Goal: Task Accomplishment & Management: Manage account settings

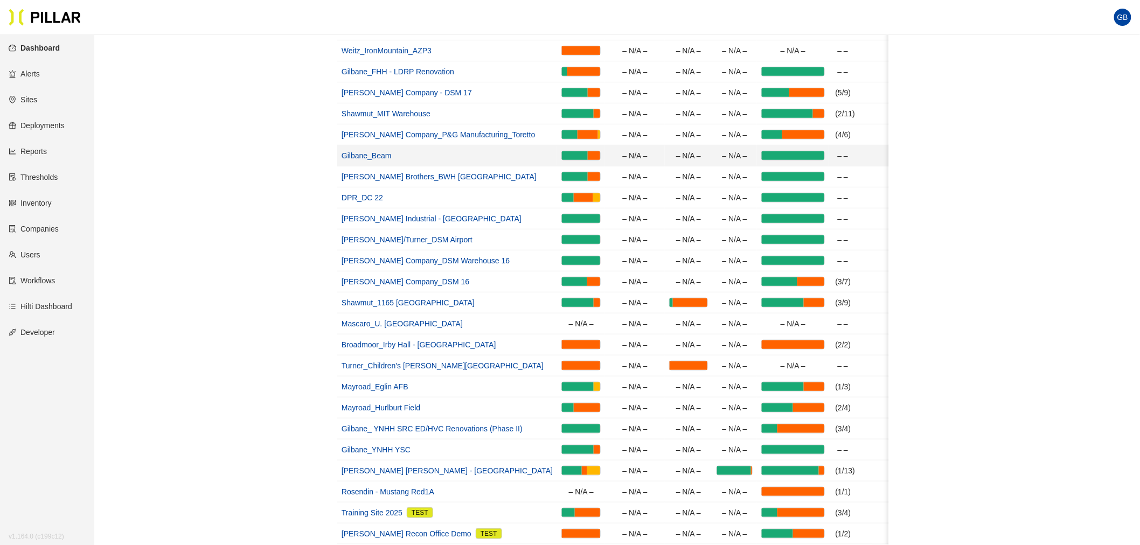
scroll to position [239, 0]
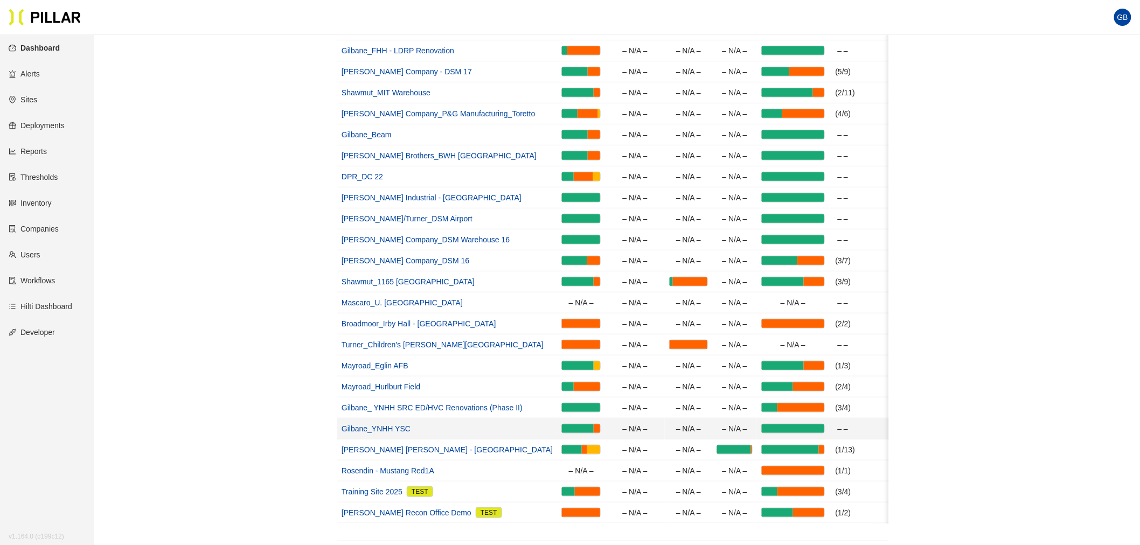
click at [378, 429] on link "Gilbane_YNHH YSC" at bounding box center [376, 429] width 69 height 9
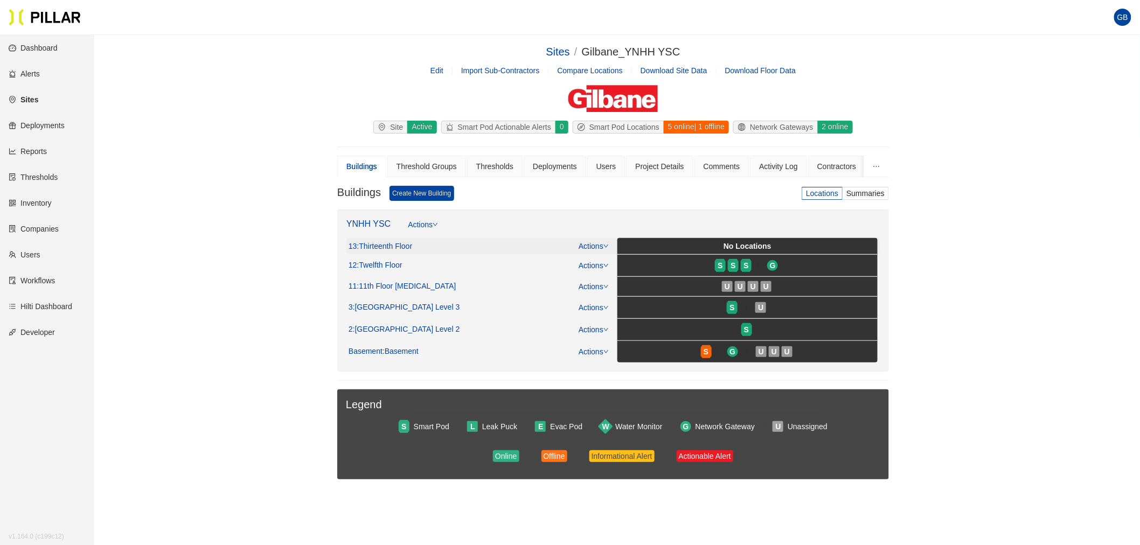
click at [394, 245] on span ": Thirteenth Floor" at bounding box center [384, 247] width 55 height 10
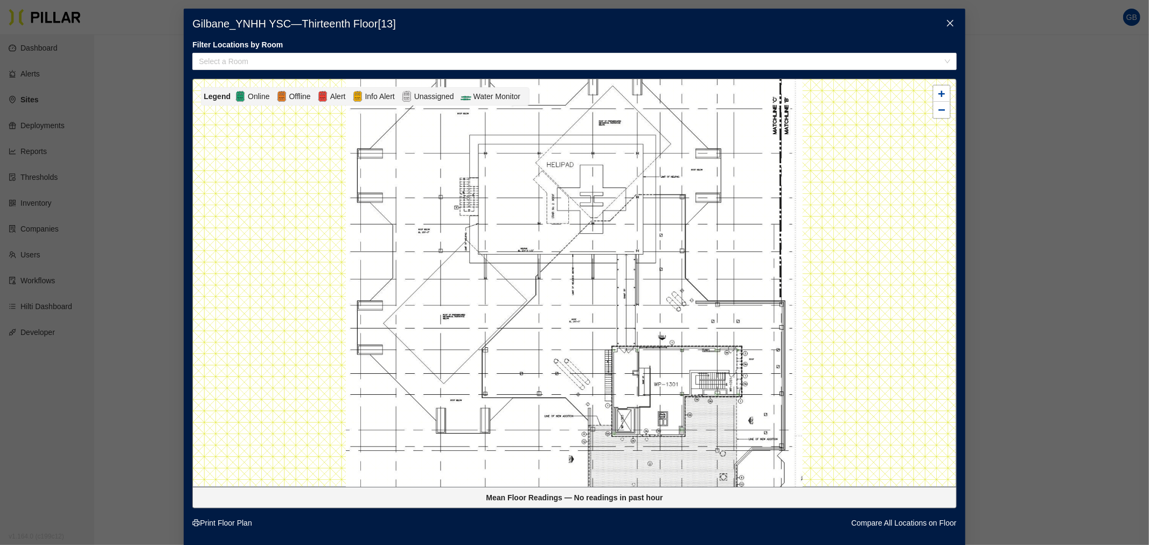
drag, startPoint x: 521, startPoint y: 206, endPoint x: 498, endPoint y: 203, distance: 22.9
click at [498, 203] on div at bounding box center [574, 283] width 763 height 408
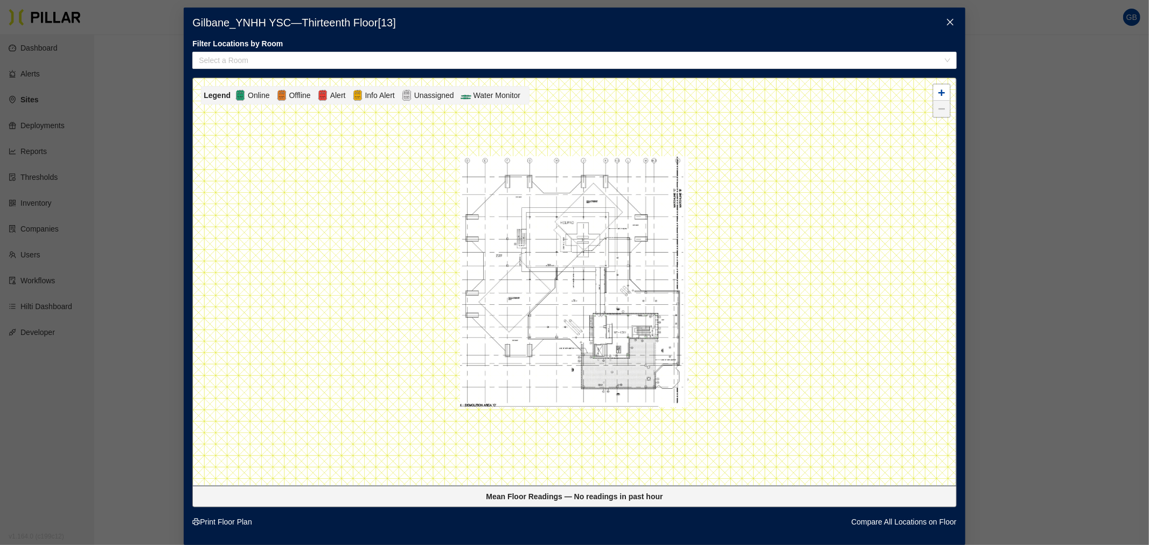
scroll to position [10, 0]
click at [947, 19] on icon "close" at bounding box center [950, 22] width 6 height 6
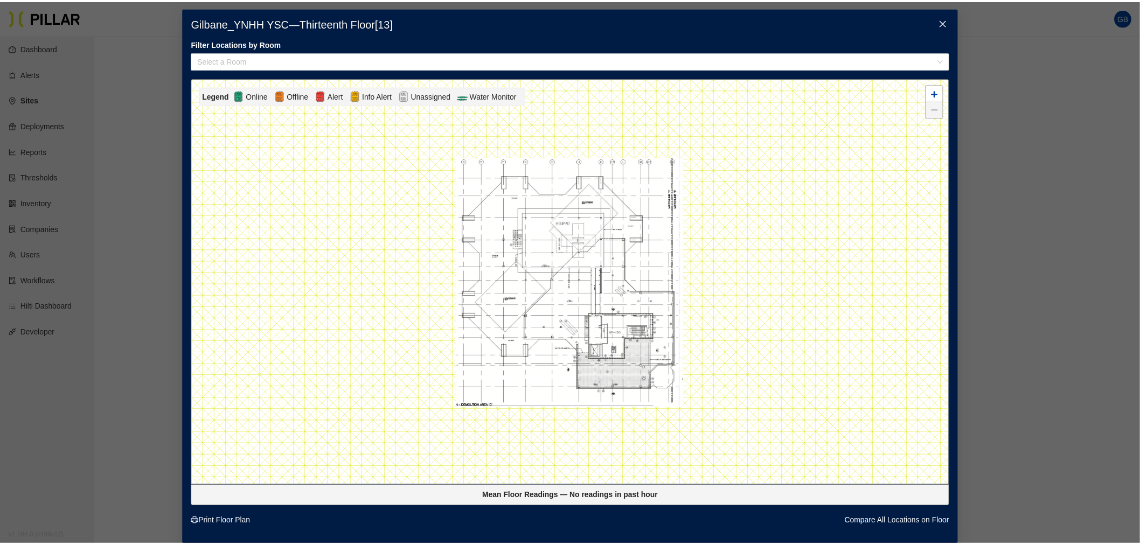
scroll to position [0, 0]
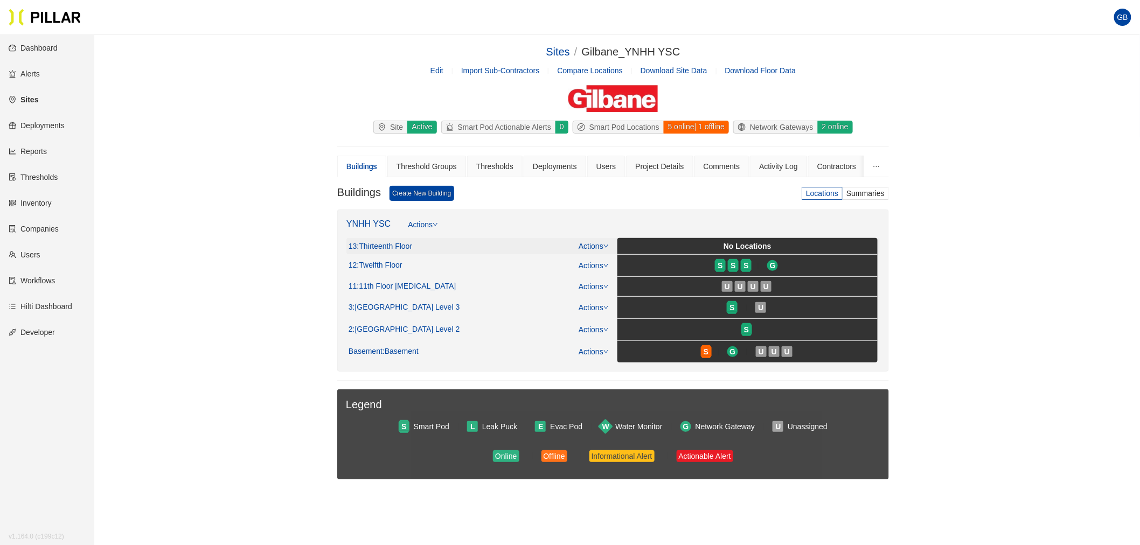
click at [607, 241] on div "Actions" at bounding box center [588, 246] width 40 height 12
click at [603, 246] on icon "down" at bounding box center [605, 246] width 5 height 5
click at [599, 261] on link "View/Edit Floor Plan" at bounding box center [617, 263] width 68 height 12
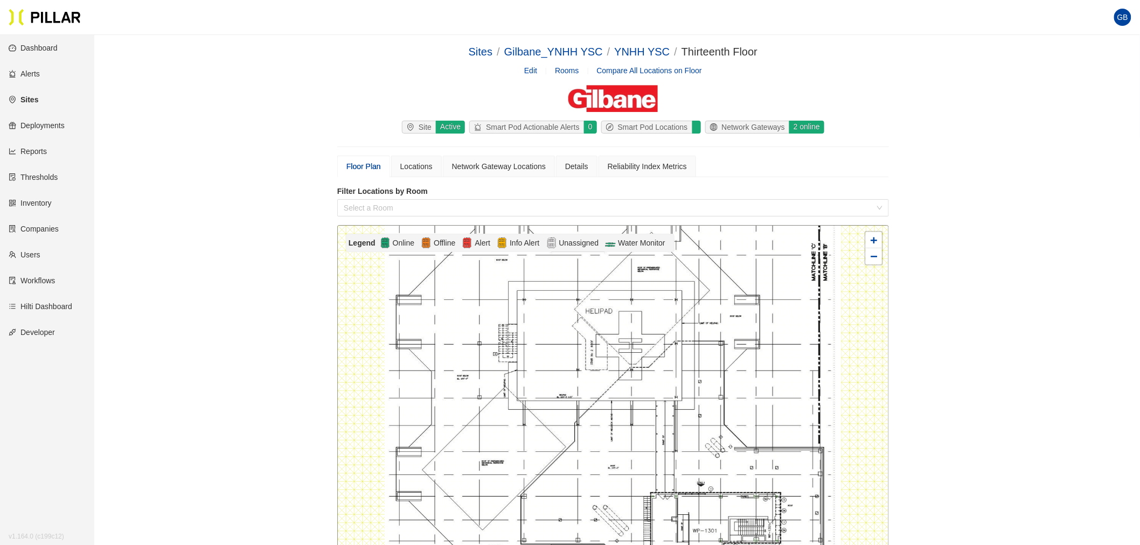
click at [966, 359] on div "Sites / Gilbane_YNHH YSC / YNHH YSC / Thirteenth Floor / Edit Rooms Compare All…" at bounding box center [613, 390] width 985 height 692
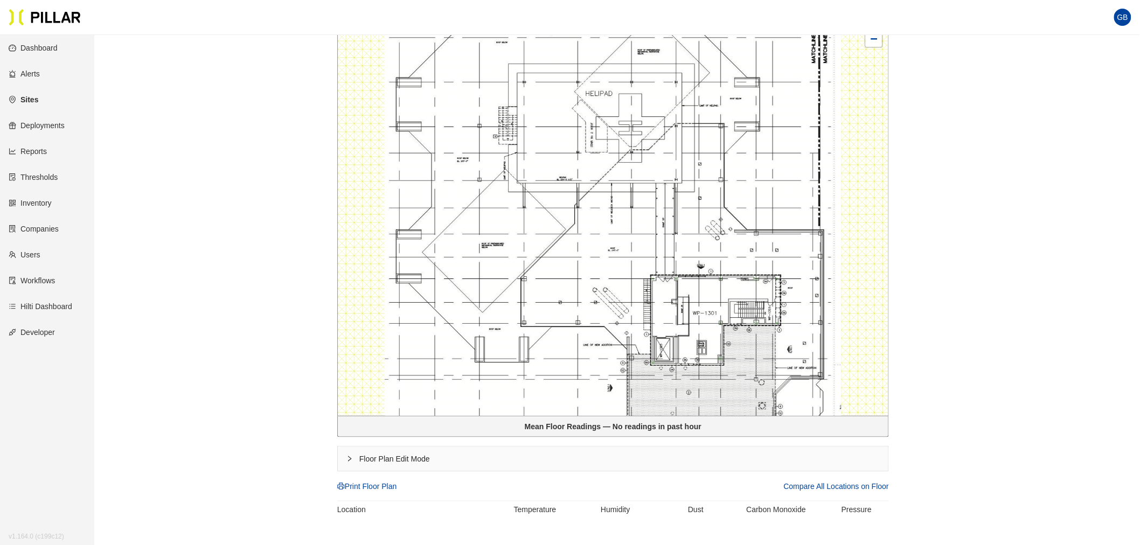
scroll to position [239, 0]
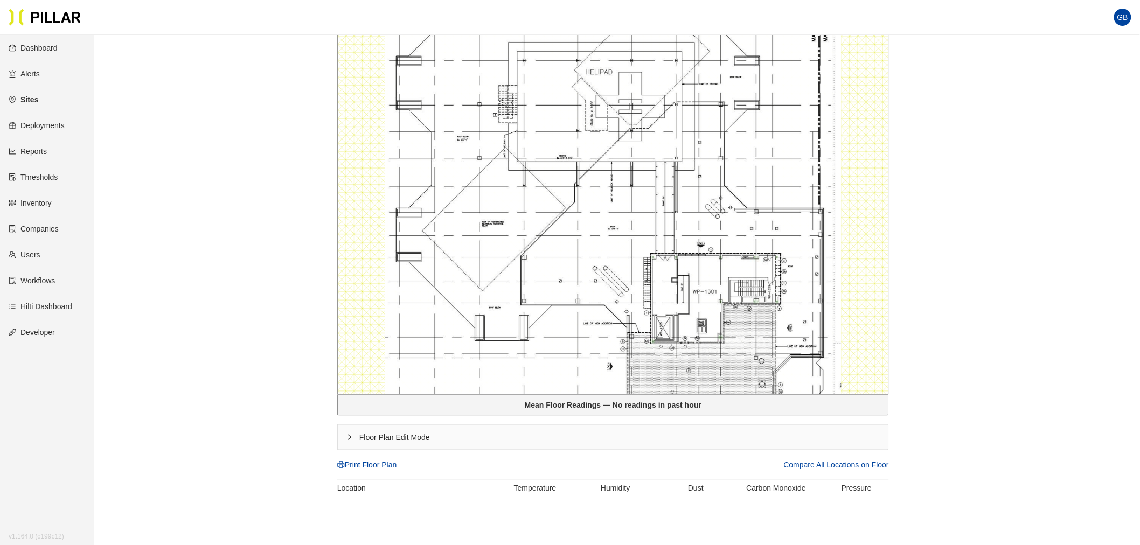
click at [391, 435] on div "Floor Plan Edit Mode" at bounding box center [613, 437] width 551 height 25
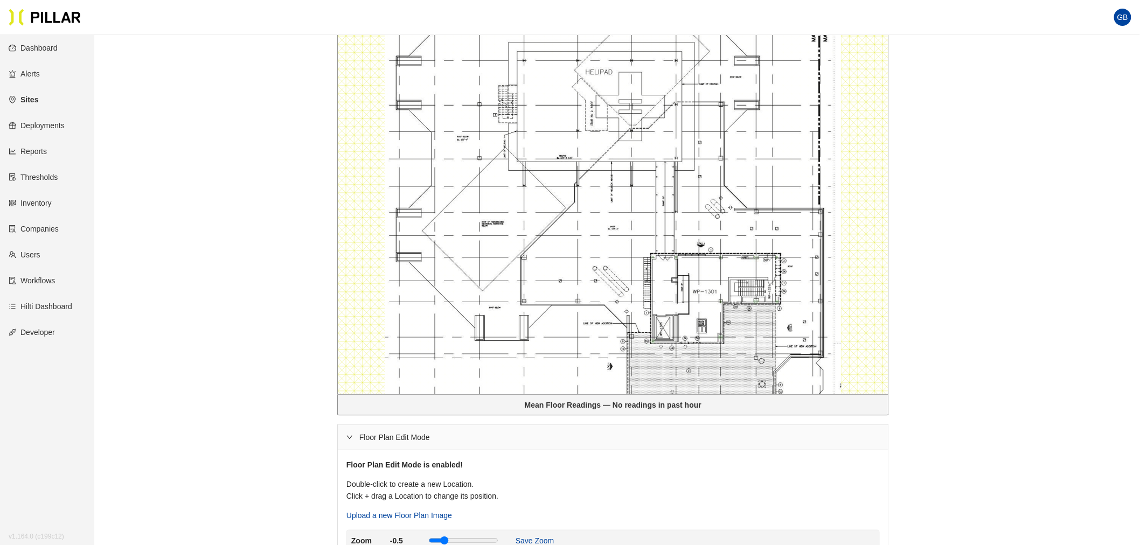
click at [985, 329] on div "Sites / Gilbane_YNHH YSC / YNHH YSC / Thirteenth Floor / Edit Rooms Compare All…" at bounding box center [613, 224] width 985 height 841
click at [599, 197] on div at bounding box center [613, 191] width 551 height 408
click at [598, 196] on div at bounding box center [613, 191] width 551 height 408
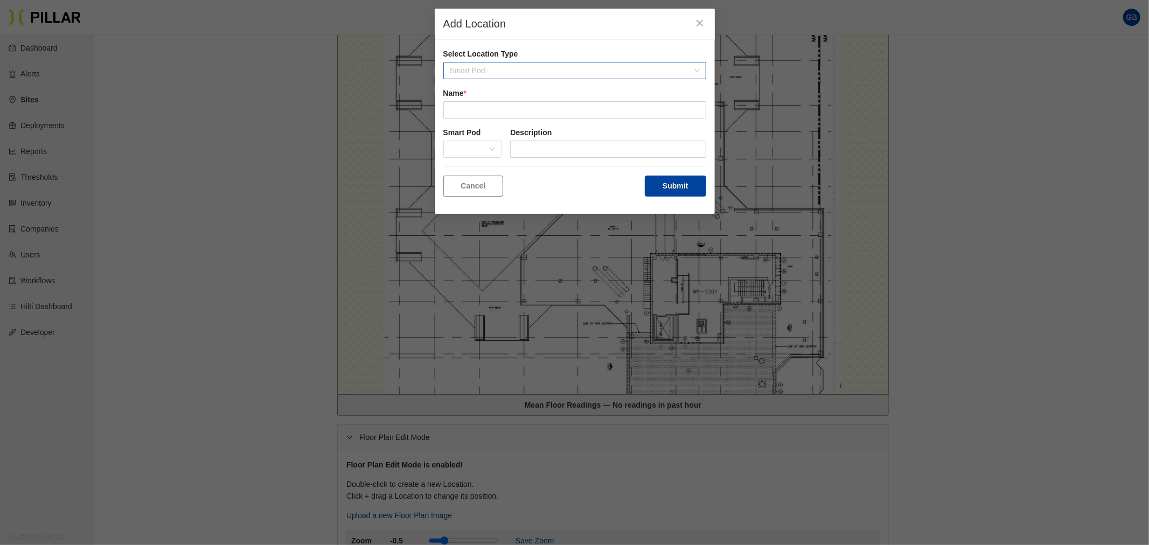
click at [510, 63] on span "Smart Pod" at bounding box center [575, 71] width 250 height 16
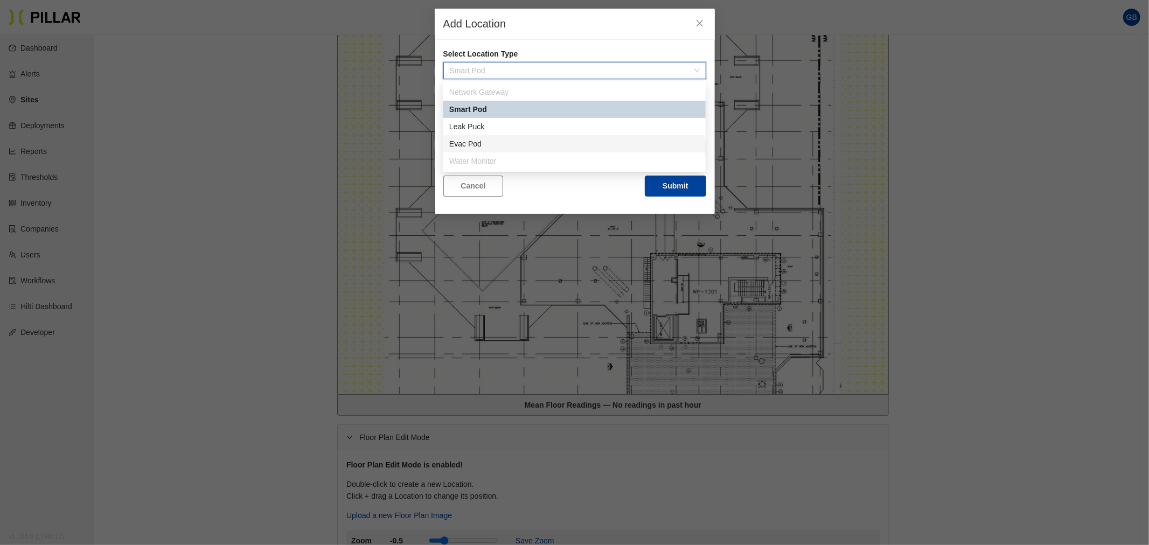
click at [498, 143] on div "Evac Pod" at bounding box center [574, 144] width 250 height 12
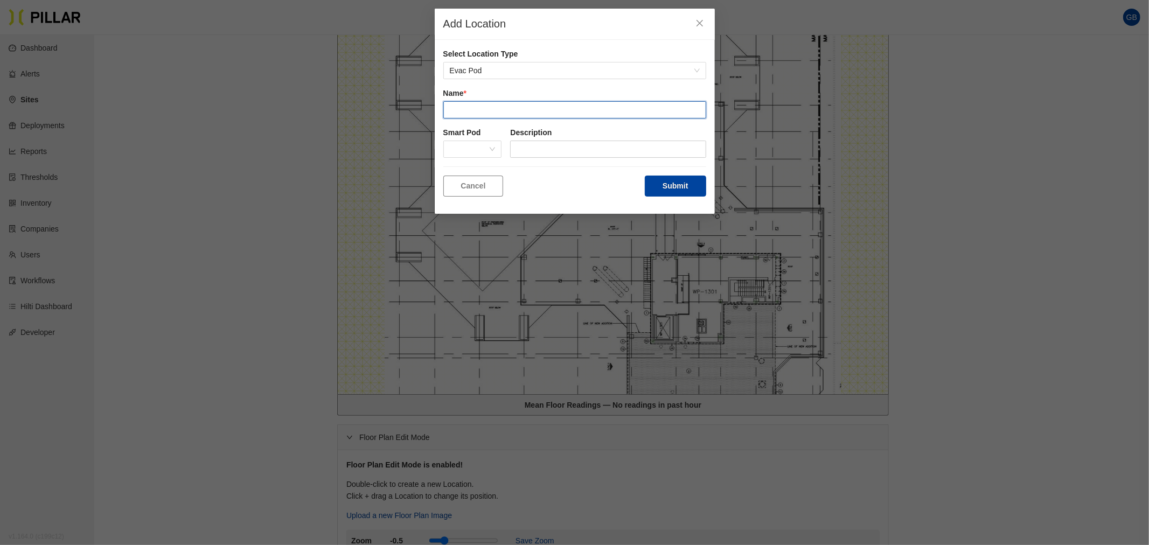
click at [497, 111] on input "text" at bounding box center [574, 109] width 263 height 17
click at [498, 150] on div at bounding box center [472, 149] width 59 height 17
type input "Evac Pod"
click at [478, 174] on div "EV074" at bounding box center [472, 171] width 46 height 12
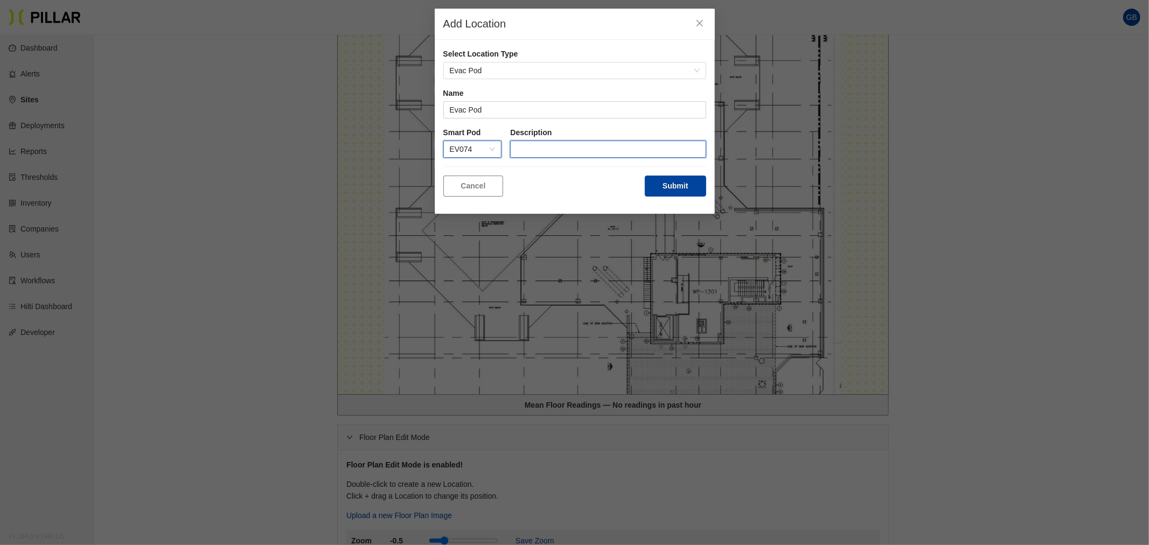
click at [557, 155] on input "text" at bounding box center [608, 149] width 196 height 17
type input "Evacuation Alert Unit"
click at [668, 179] on button "Submit" at bounding box center [675, 186] width 61 height 21
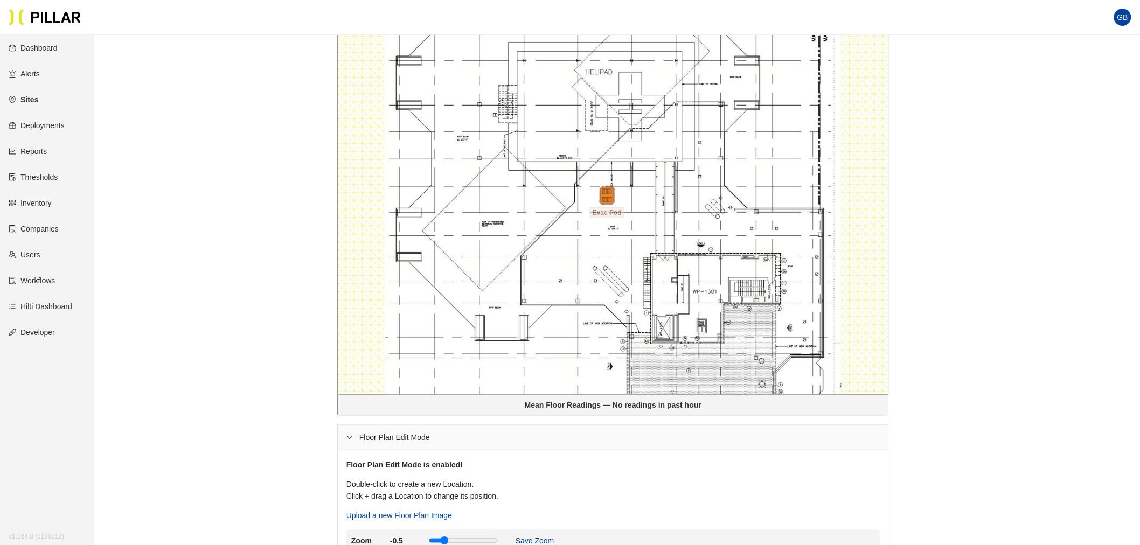
click at [997, 313] on div "Sites / Gilbane_YNHH YSC / YNHH YSC / Thirteenth Floor / Edit Rooms Compare All…" at bounding box center [613, 235] width 985 height 862
click at [610, 201] on img at bounding box center [606, 195] width 23 height 23
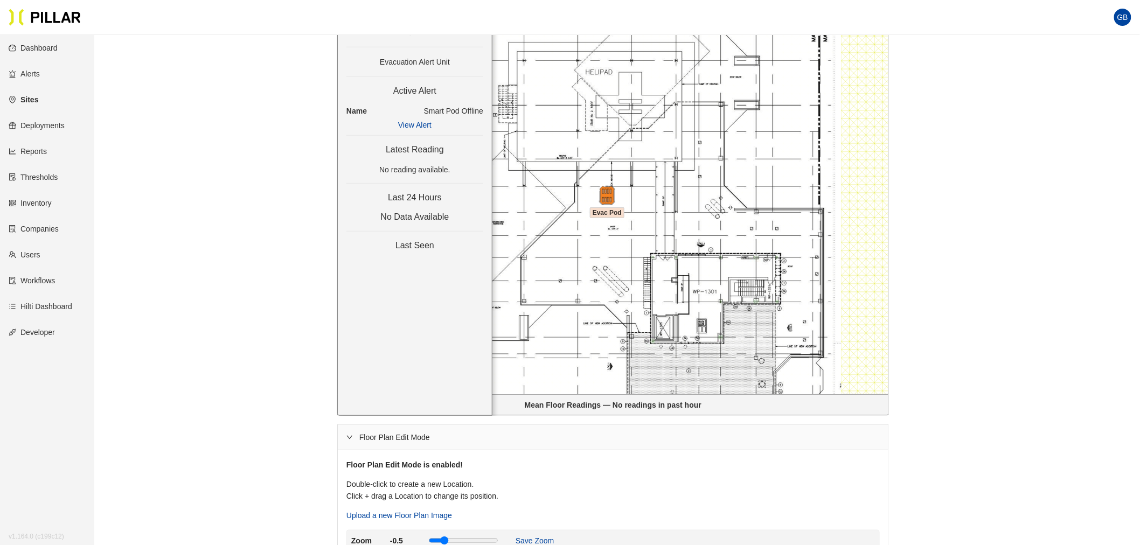
click at [960, 244] on div "Sites / Gilbane_YNHH YSC / YNHH YSC / Thirteenth Floor / Edit Rooms Compare All…" at bounding box center [613, 235] width 985 height 862
click at [606, 197] on img at bounding box center [606, 195] width 23 height 23
click at [1000, 255] on div "Sites / Gilbane_YNHH YSC / YNHH YSC / Thirteenth Floor / Edit Rooms Compare All…" at bounding box center [613, 235] width 985 height 862
click at [612, 198] on img at bounding box center [606, 195] width 23 height 23
click at [612, 197] on img at bounding box center [607, 195] width 19 height 19
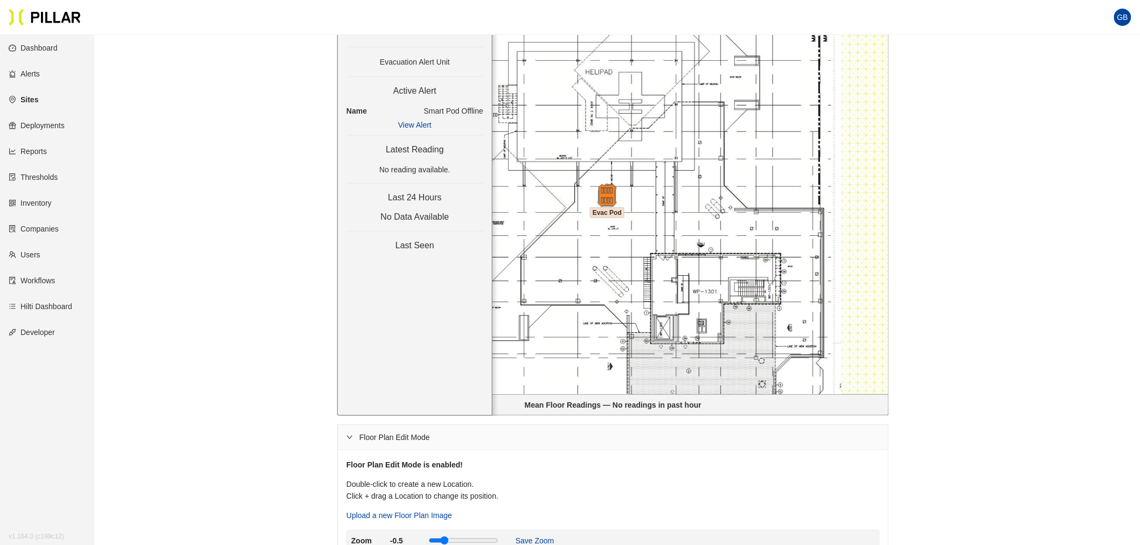
drag, startPoint x: 608, startPoint y: 197, endPoint x: 599, endPoint y: 189, distance: 12.2
click at [599, 189] on img at bounding box center [606, 195] width 23 height 23
click at [946, 256] on div "Sites / Gilbane_YNHH YSC / YNHH YSC / Thirteenth Floor / Edit Rooms Compare All…" at bounding box center [613, 235] width 985 height 862
click at [607, 200] on img at bounding box center [606, 195] width 23 height 23
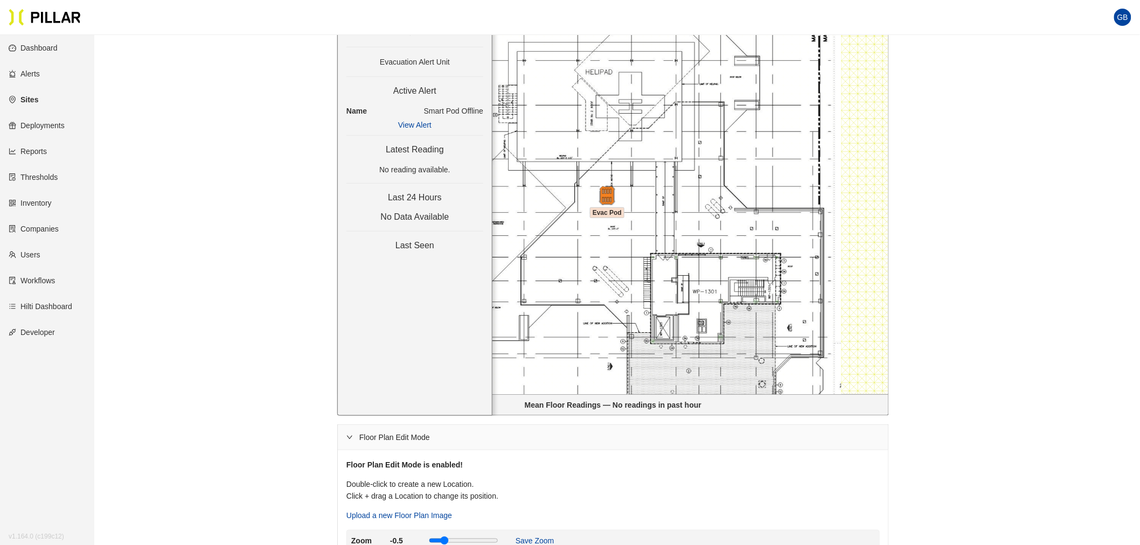
click at [607, 200] on img at bounding box center [607, 195] width 19 height 19
click at [426, 122] on link "View Alert" at bounding box center [414, 125] width 33 height 9
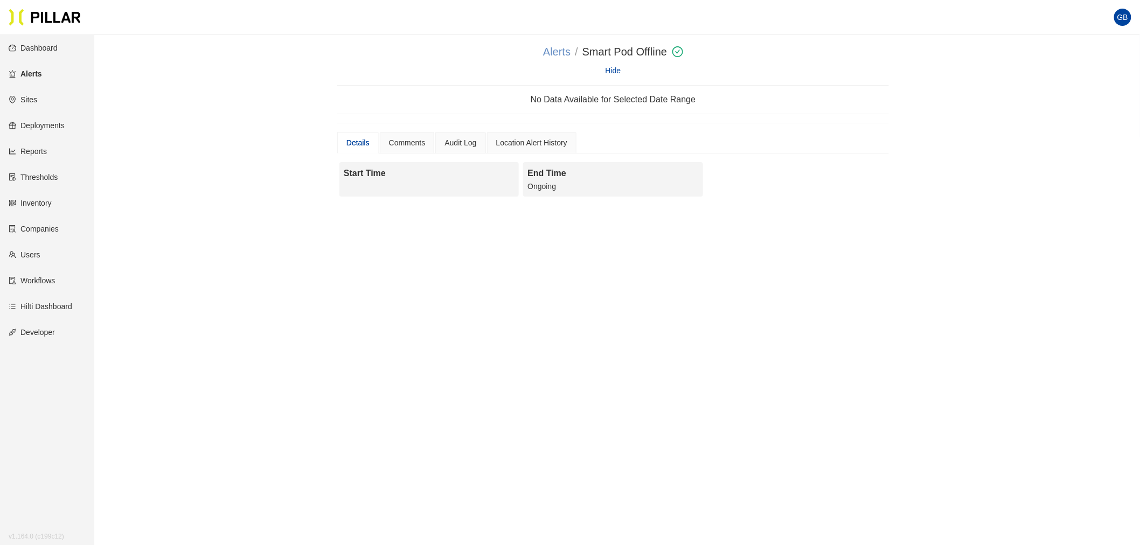
click at [558, 47] on link "Alerts" at bounding box center [556, 52] width 27 height 12
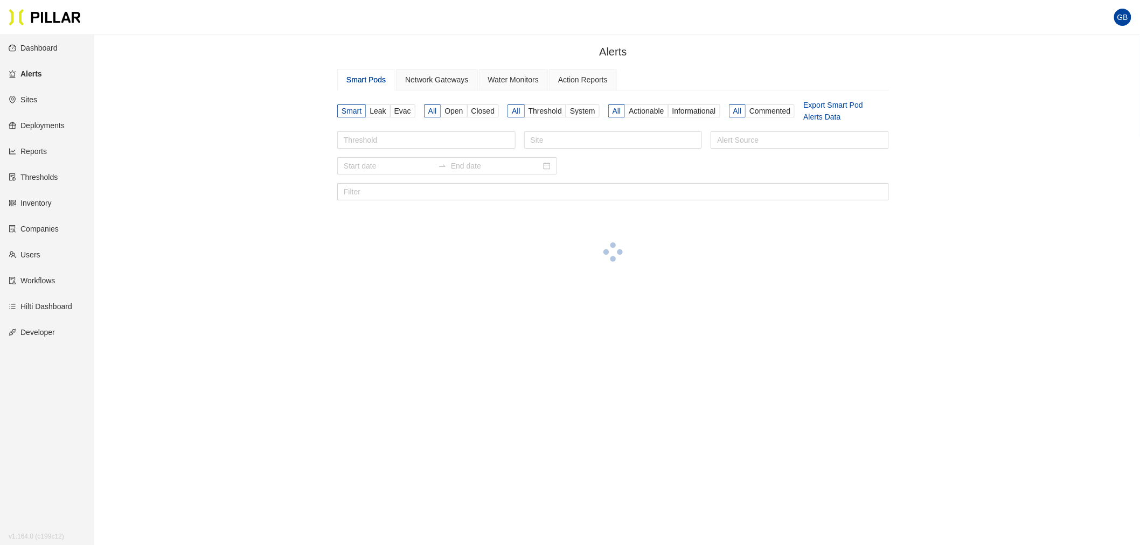
click at [379, 77] on div "Smart Pods" at bounding box center [365, 80] width 39 height 12
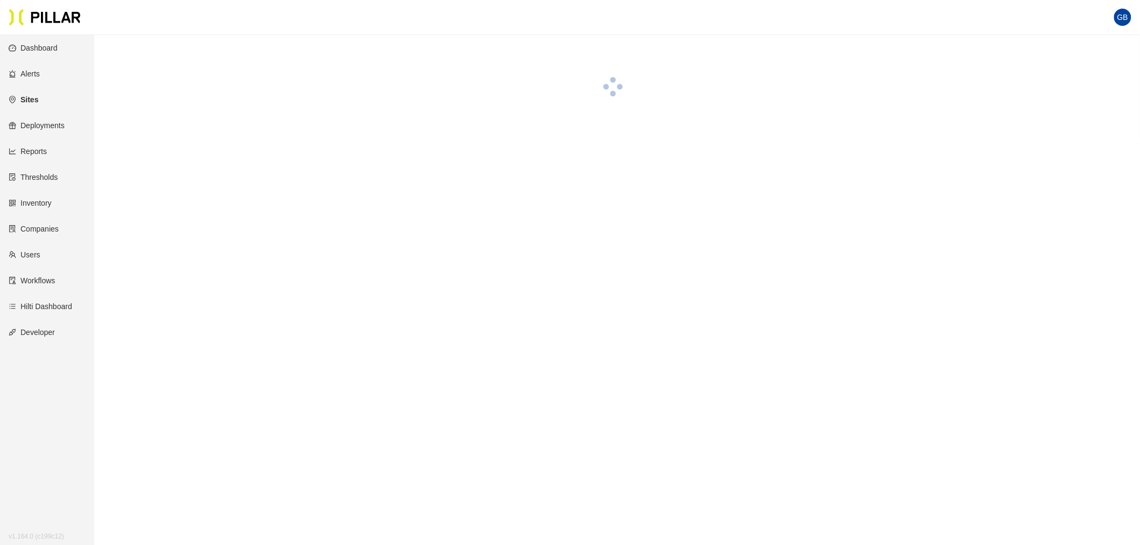
scroll to position [35, 0]
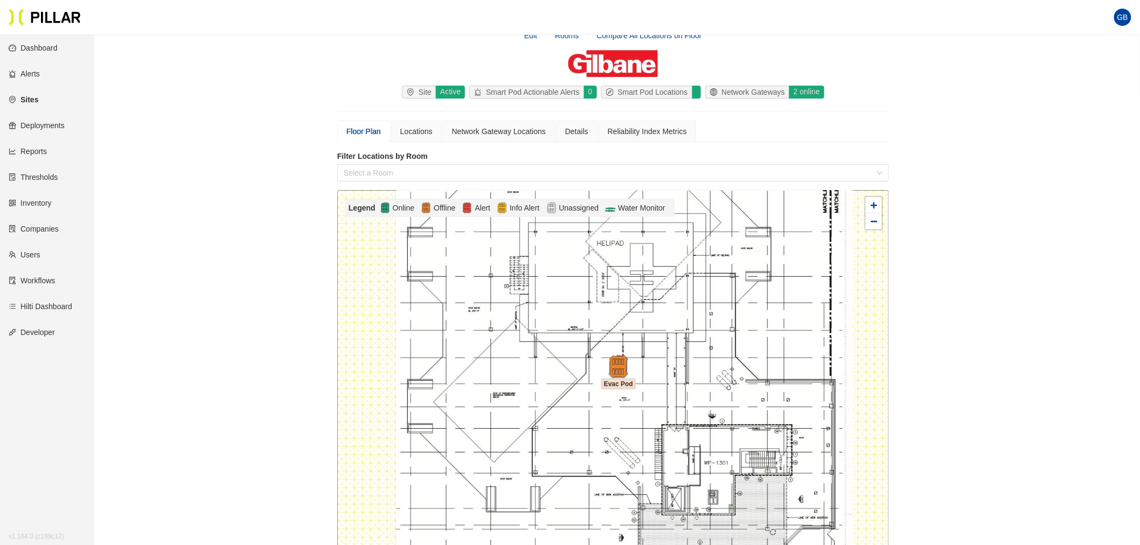
drag, startPoint x: 610, startPoint y: 401, endPoint x: 622, endPoint y: 369, distance: 34.8
click at [622, 369] on img at bounding box center [618, 367] width 23 height 23
click at [621, 364] on img at bounding box center [618, 367] width 23 height 23
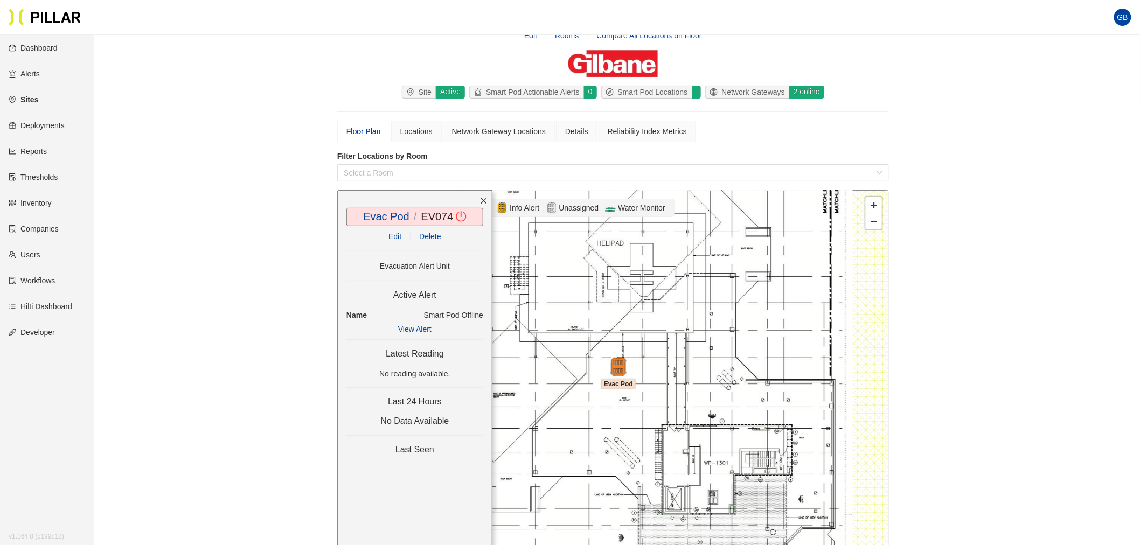
click at [1008, 304] on div "Sites / Gilbane_YNHH YSC / YNHH YSC / Thirteenth Floor / Edit Rooms Compare All…" at bounding box center [613, 365] width 985 height 713
click at [36, 100] on link "Sites" at bounding box center [24, 99] width 30 height 9
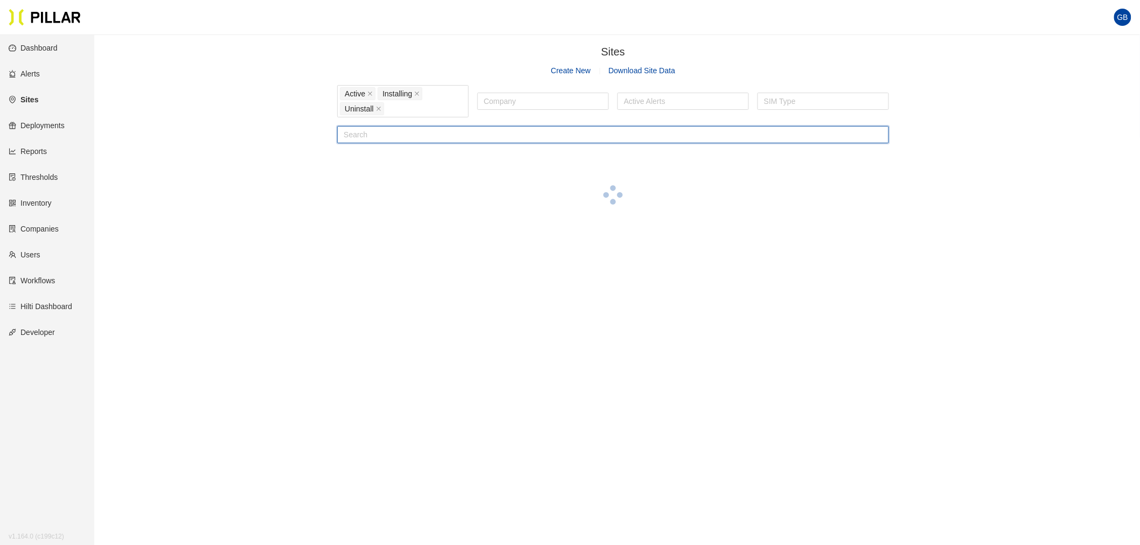
click at [419, 131] on input "text" at bounding box center [613, 134] width 552 height 17
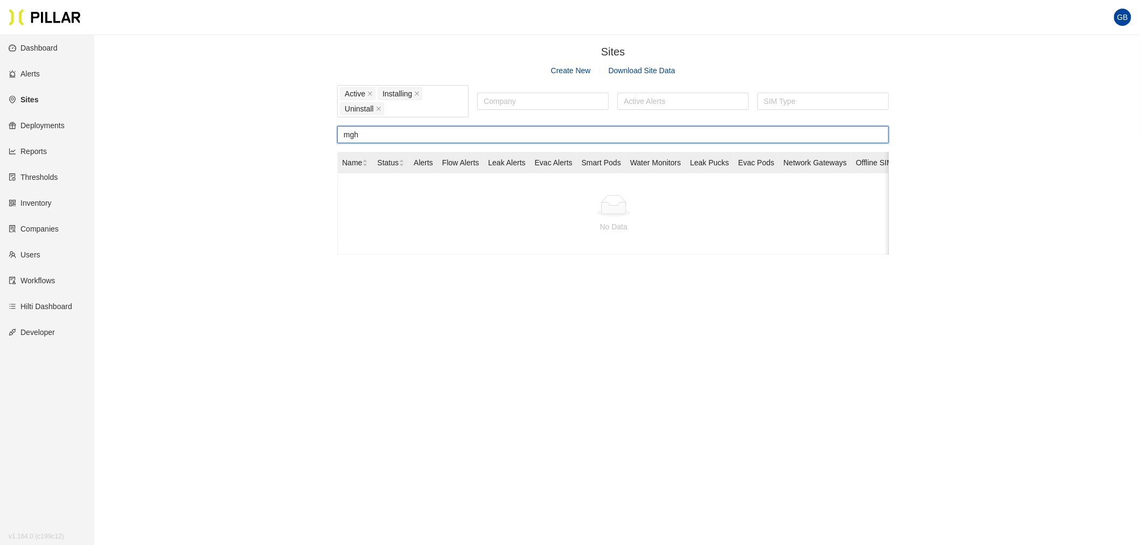
type input "mgh"
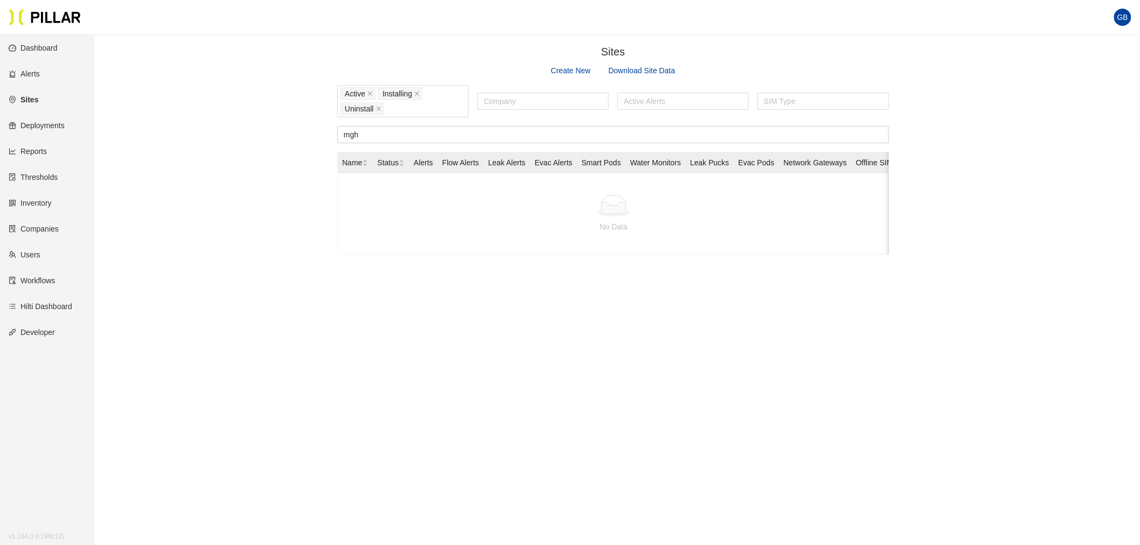
click at [47, 147] on link "Reports" at bounding box center [28, 151] width 38 height 9
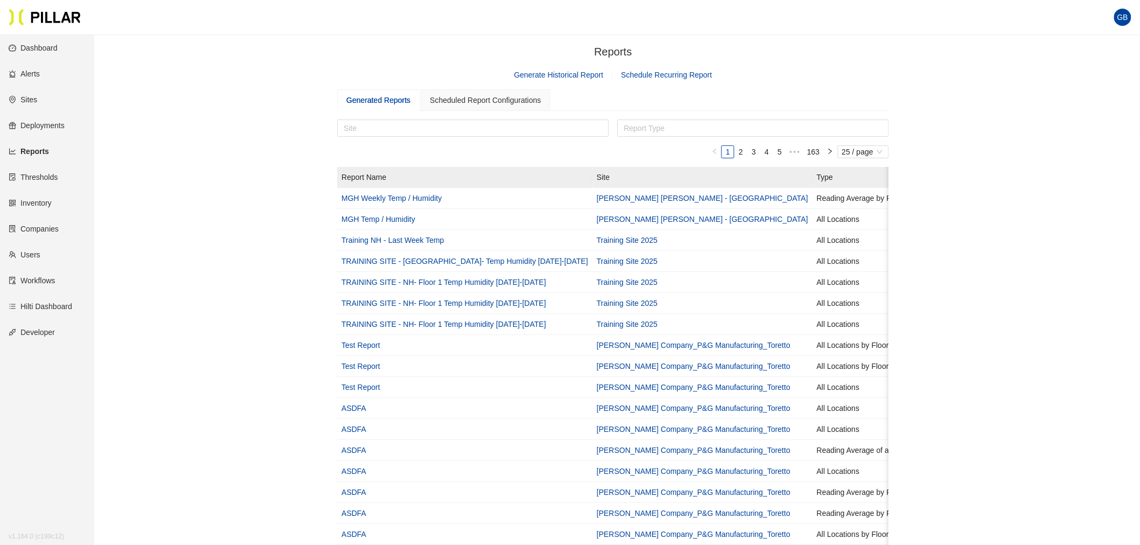
click at [26, 95] on link "Sites" at bounding box center [23, 99] width 29 height 9
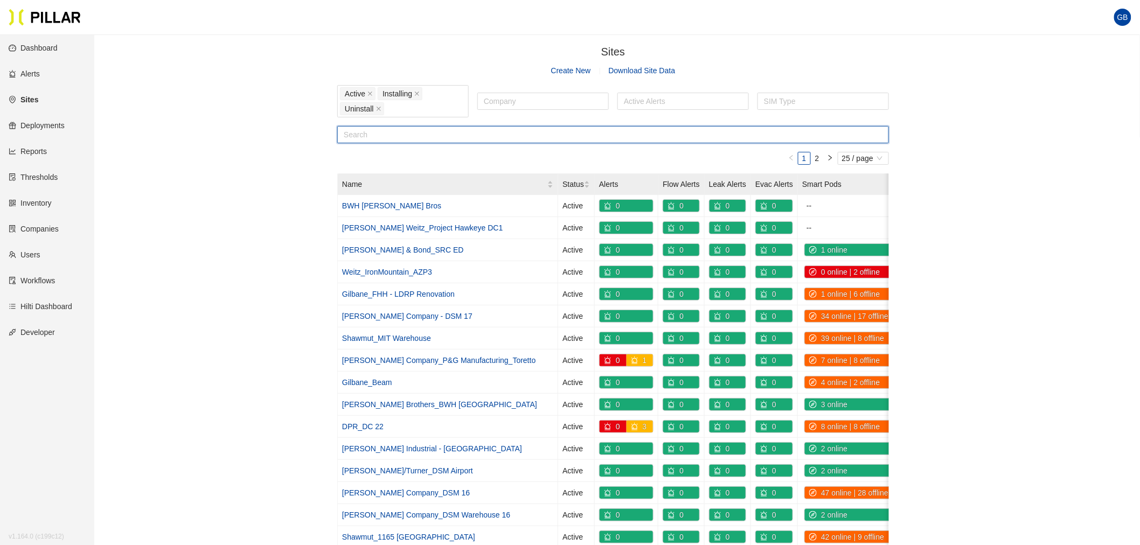
click at [373, 133] on input "text" at bounding box center [613, 134] width 552 height 17
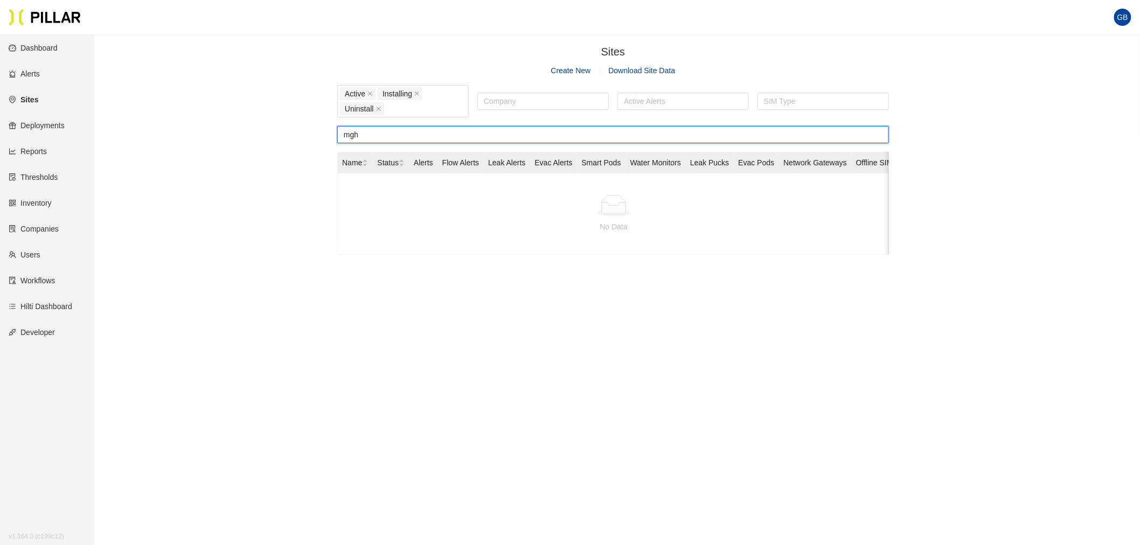
click at [373, 133] on input "mgh" at bounding box center [613, 134] width 552 height 17
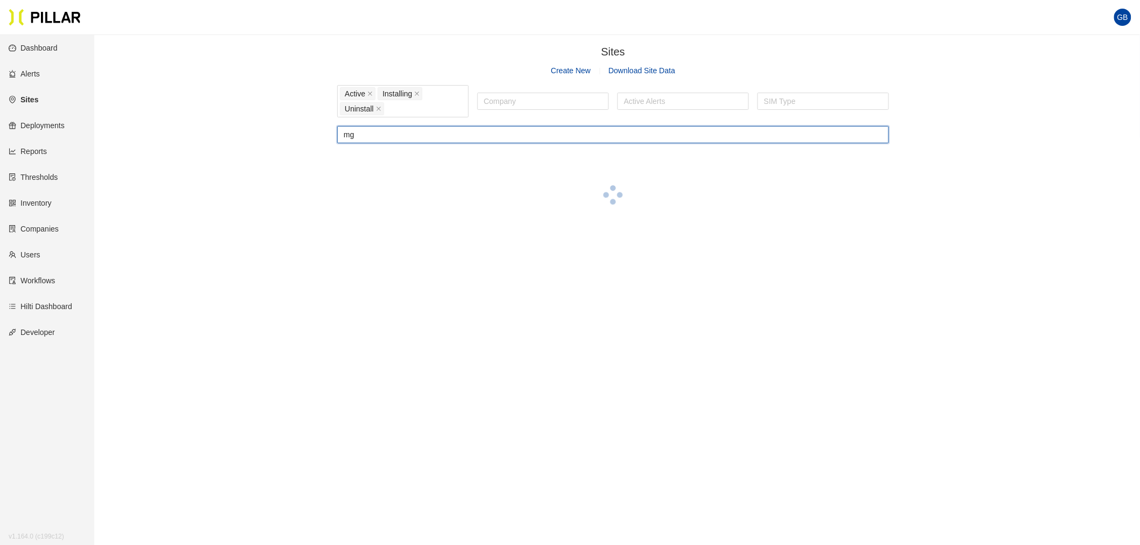
type input "m"
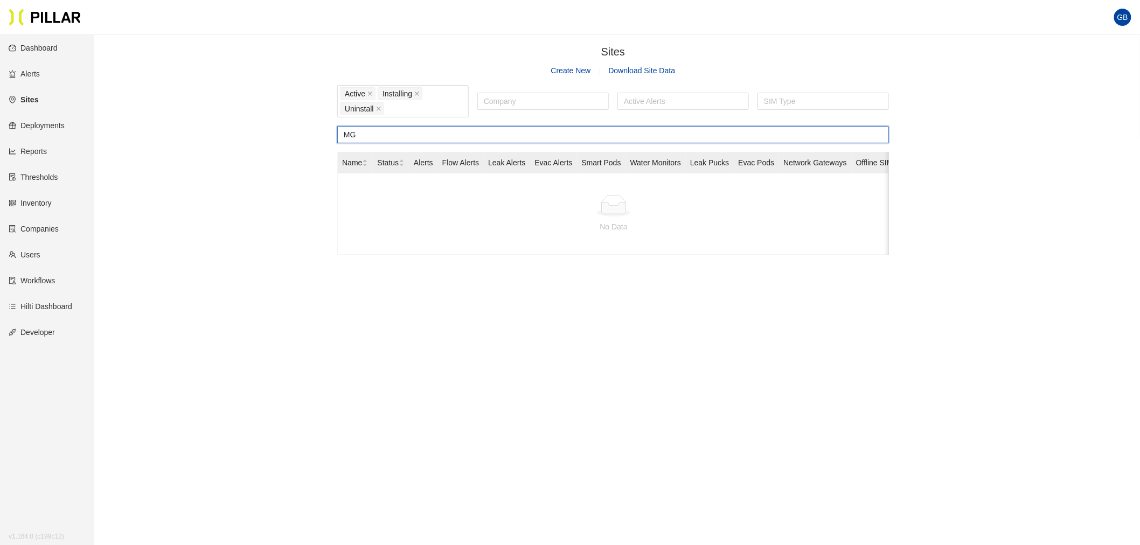
type input "M"
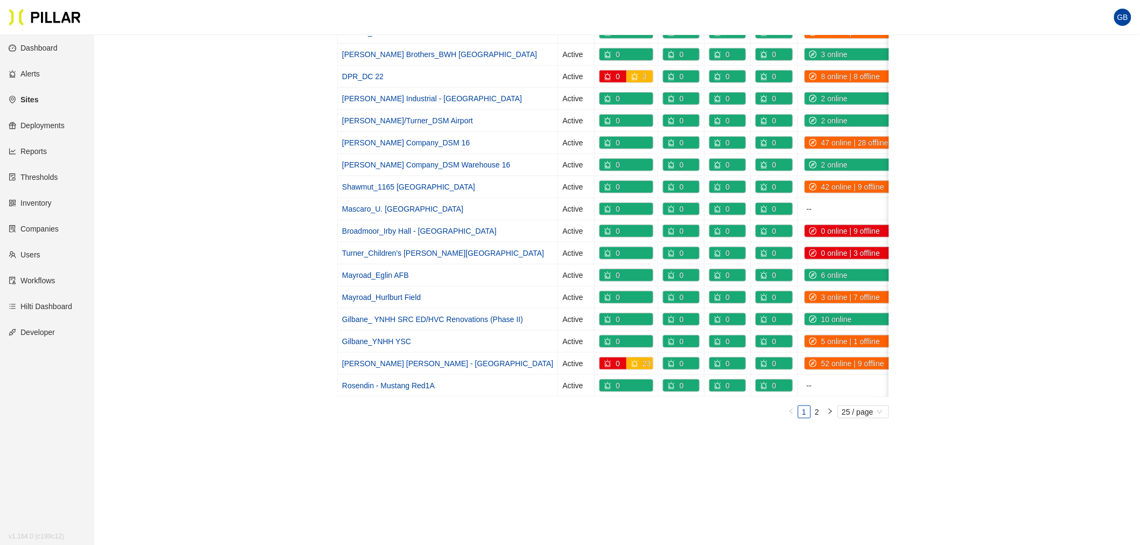
scroll to position [359, 0]
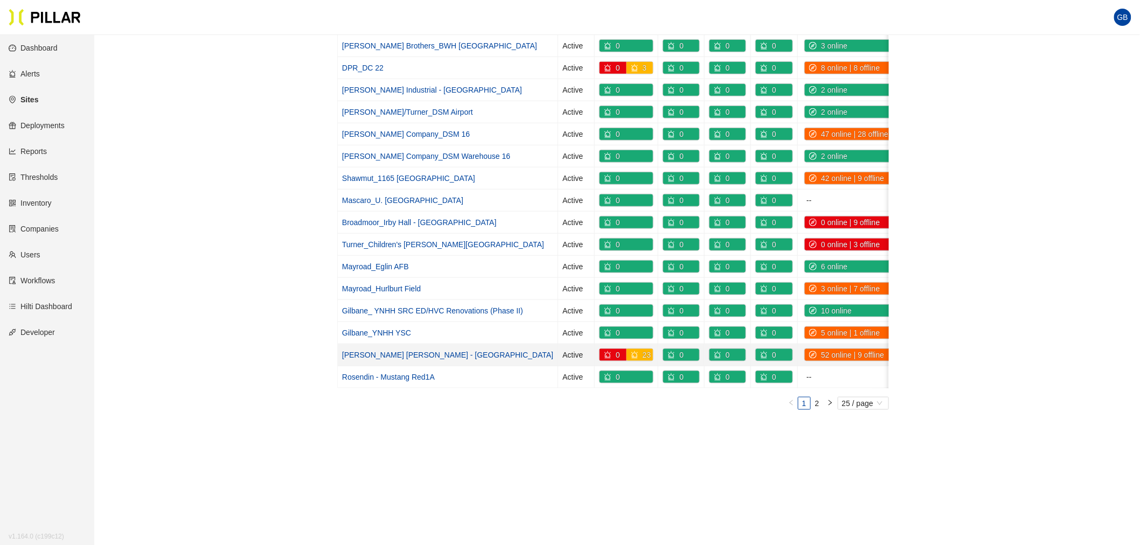
click at [413, 357] on link "[PERSON_NAME] [PERSON_NAME] - [GEOGRAPHIC_DATA]" at bounding box center [447, 355] width 211 height 9
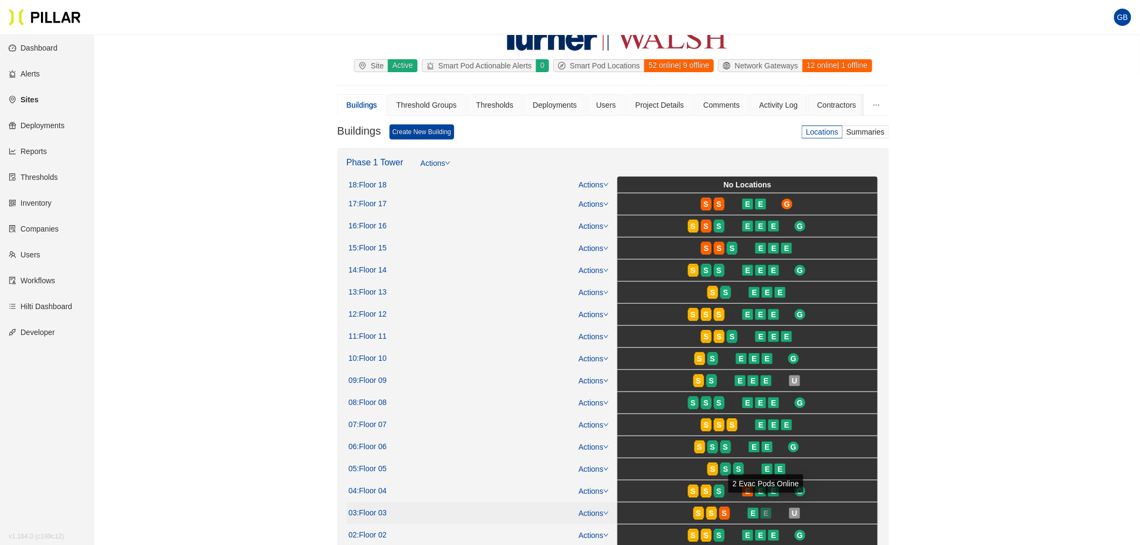
scroll to position [60, 0]
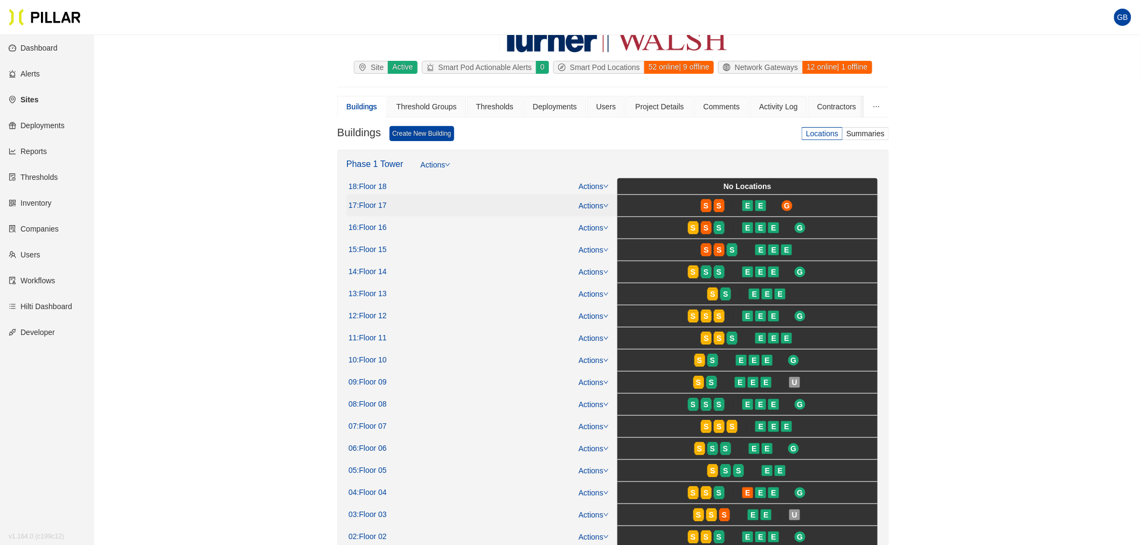
click at [607, 205] on icon "down" at bounding box center [606, 205] width 4 height 3
click at [596, 238] on link "Edit" at bounding box center [589, 240] width 13 height 12
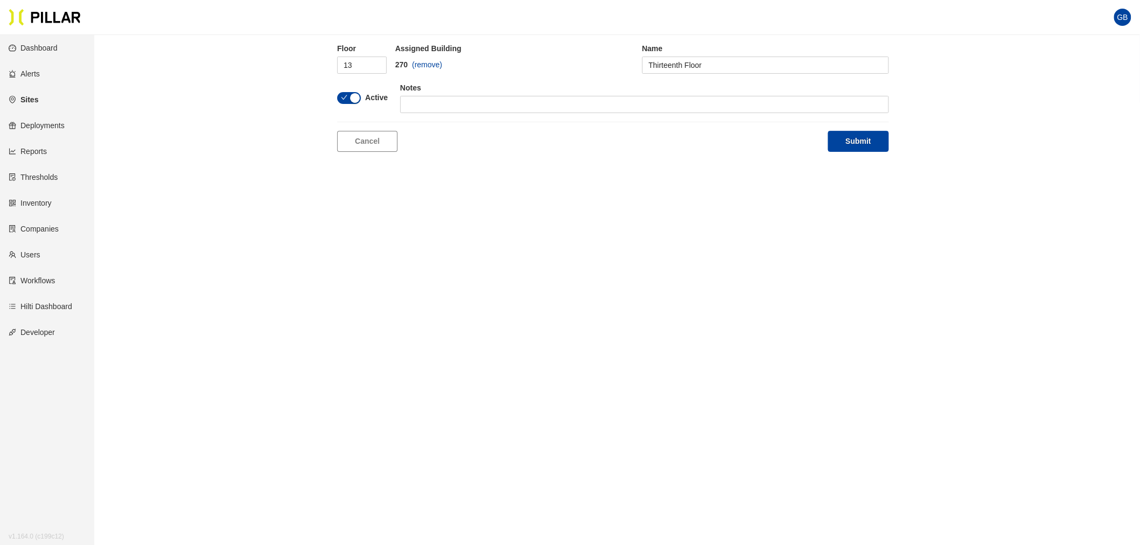
scroll to position [35, 0]
type input "17"
type input "Floor 17"
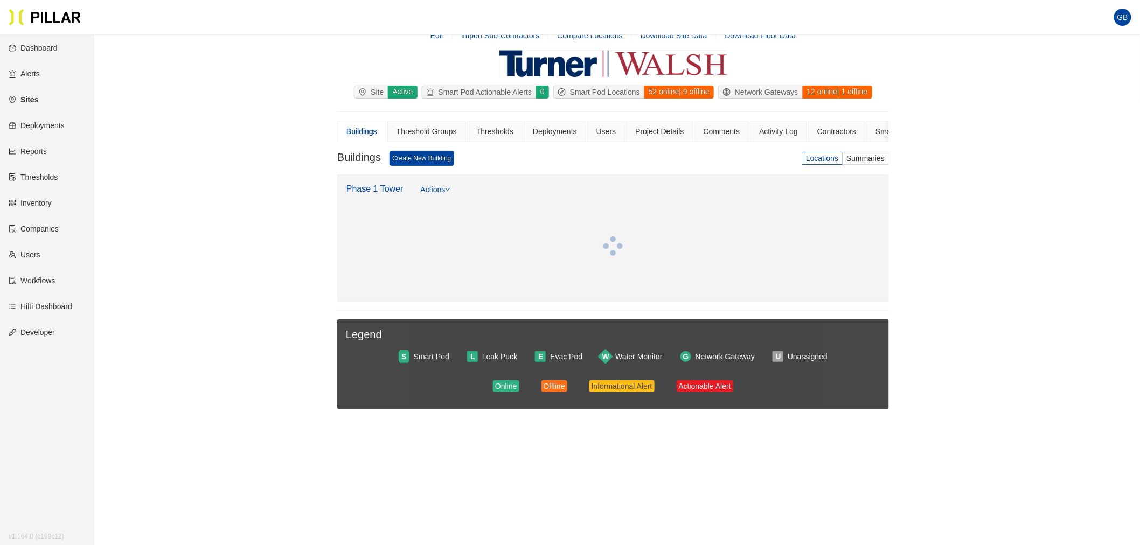
scroll to position [60, 0]
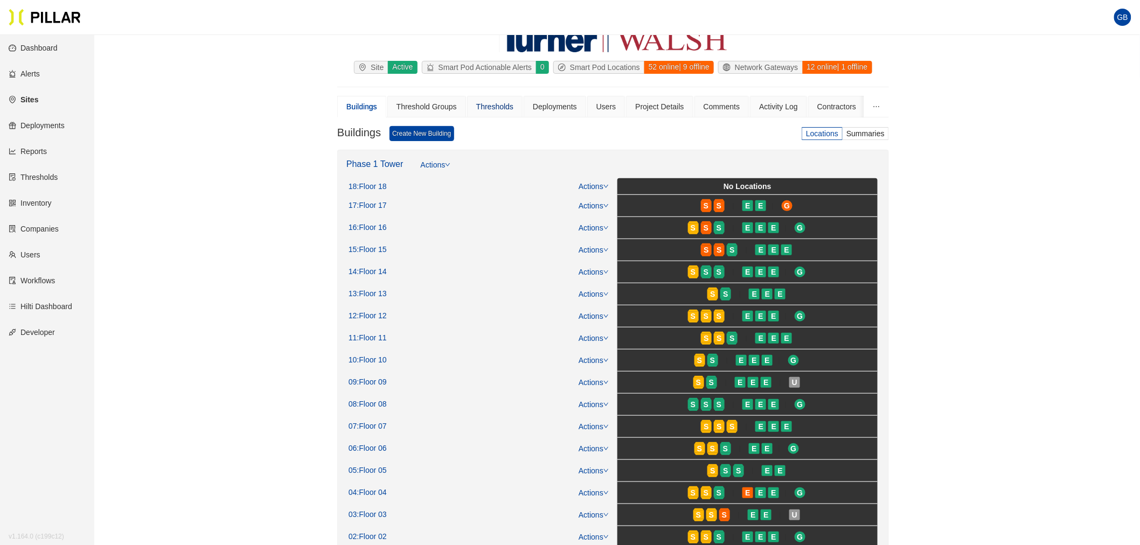
click at [497, 109] on div "Thresholds" at bounding box center [494, 107] width 37 height 12
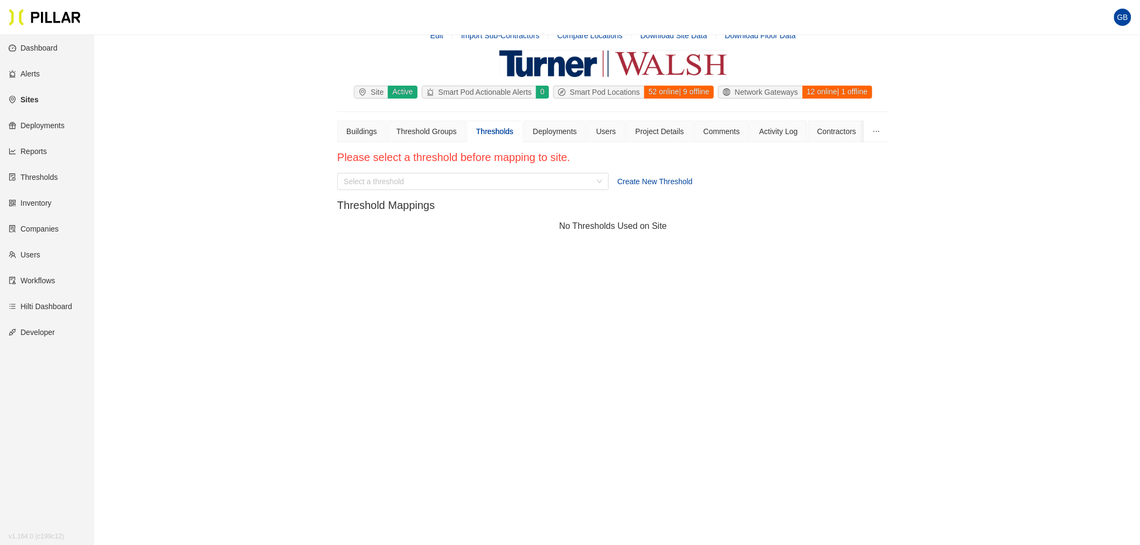
scroll to position [35, 0]
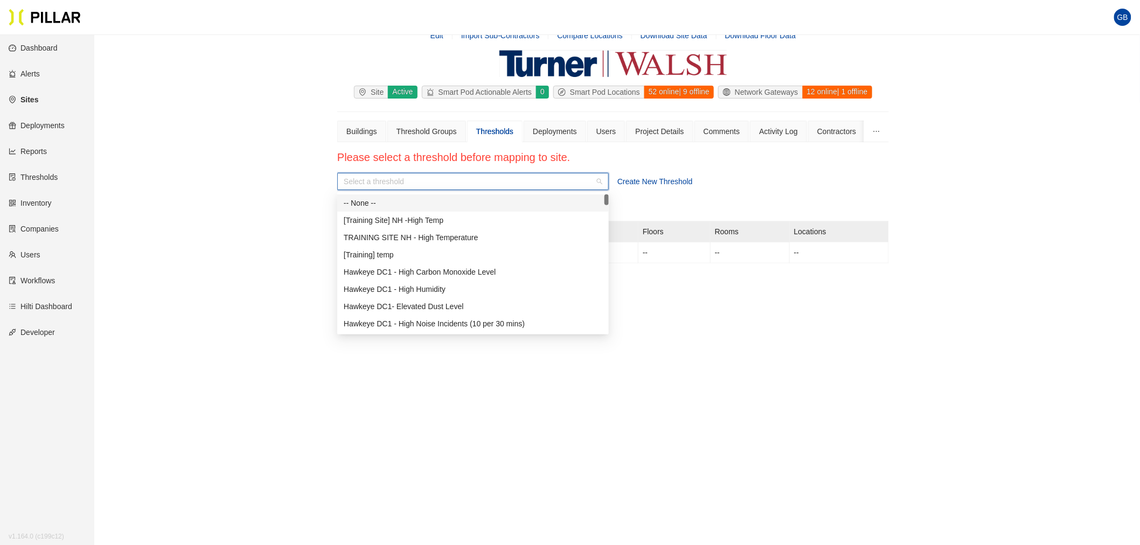
click at [475, 186] on input "search" at bounding box center [469, 182] width 251 height 16
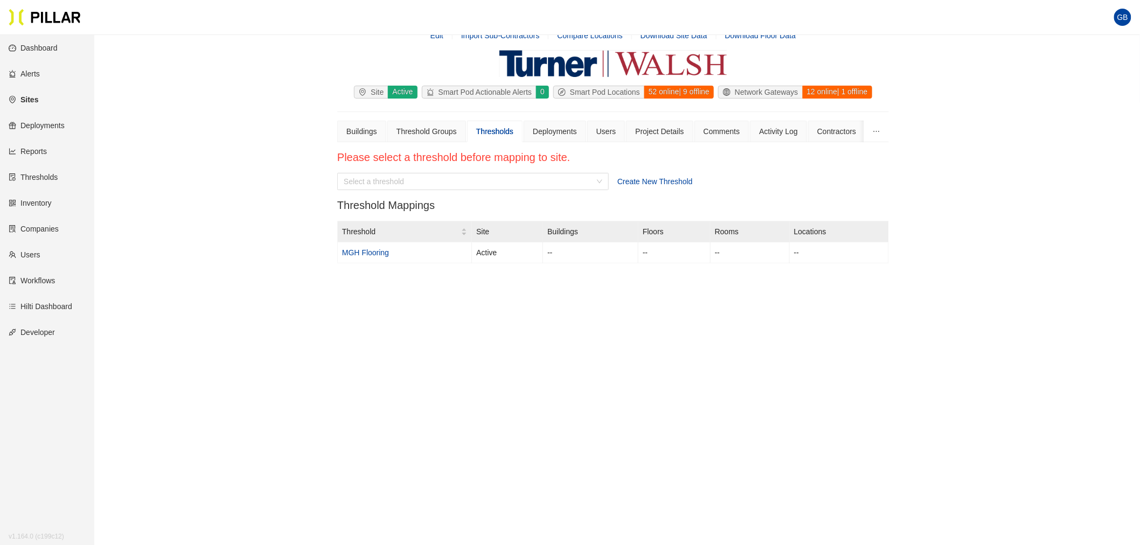
click at [998, 210] on div "Sites / [PERSON_NAME] [PERSON_NAME] - Mass General Hospital / Edit Import Sub-C…" at bounding box center [613, 145] width 985 height 272
click at [605, 182] on div "Select a threshold" at bounding box center [473, 181] width 272 height 17
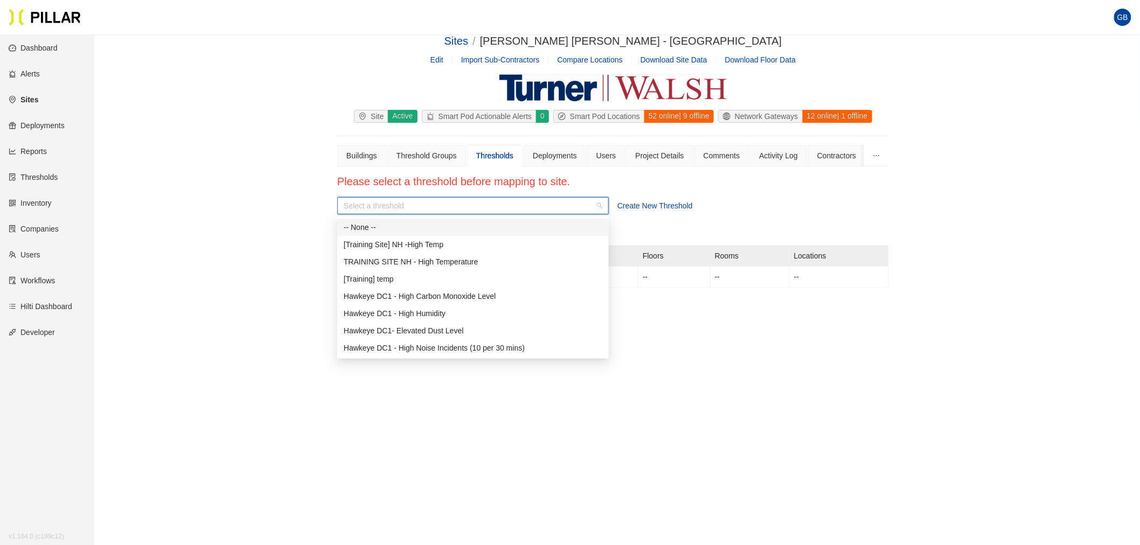
scroll to position [0, 0]
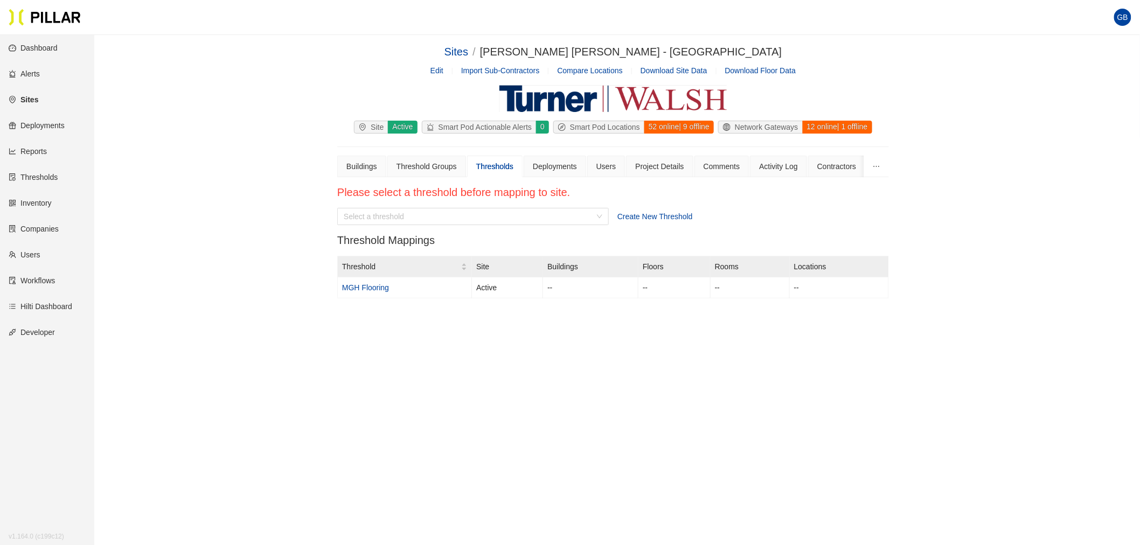
click at [1008, 228] on div "Sites / [PERSON_NAME] [PERSON_NAME] - Mass General Hospital / Edit Import Sub-C…" at bounding box center [613, 180] width 985 height 272
click at [366, 287] on link "MGH Flooring" at bounding box center [365, 287] width 47 height 9
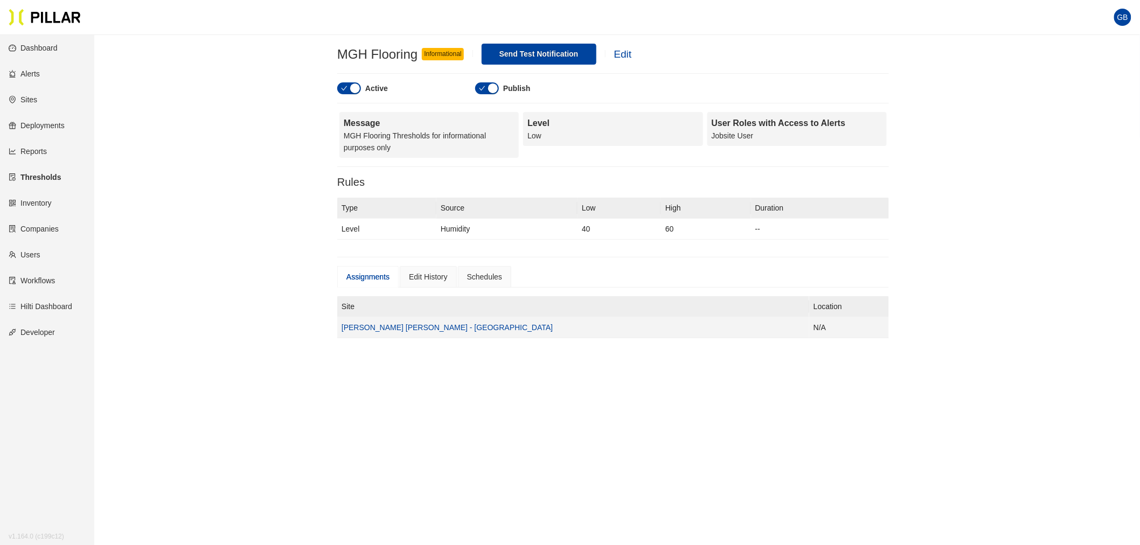
click at [405, 327] on link "[PERSON_NAME] [PERSON_NAME] - [GEOGRAPHIC_DATA]" at bounding box center [447, 327] width 211 height 9
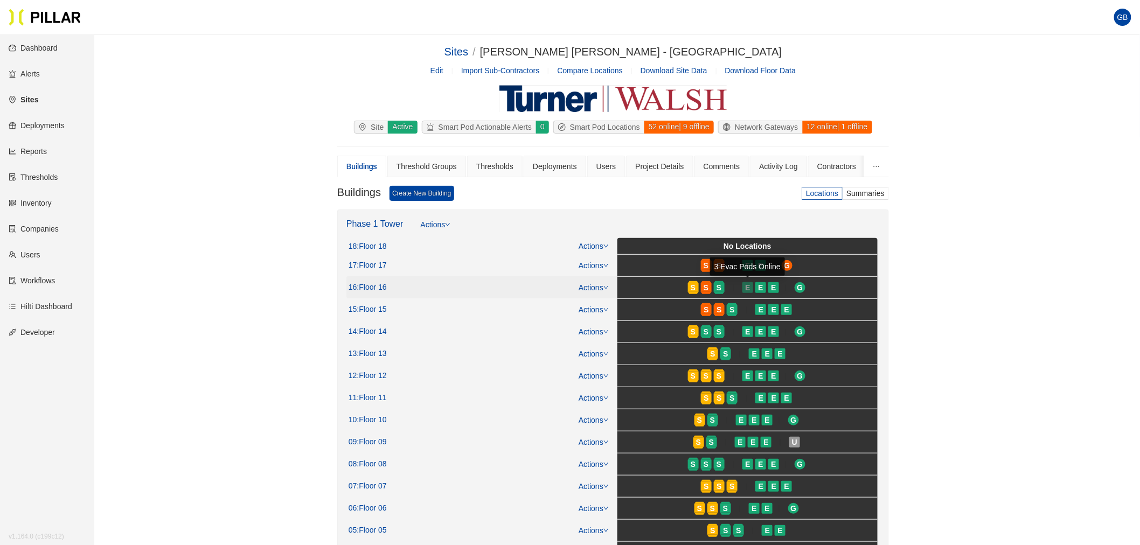
click at [747, 287] on span "E" at bounding box center [747, 288] width 5 height 12
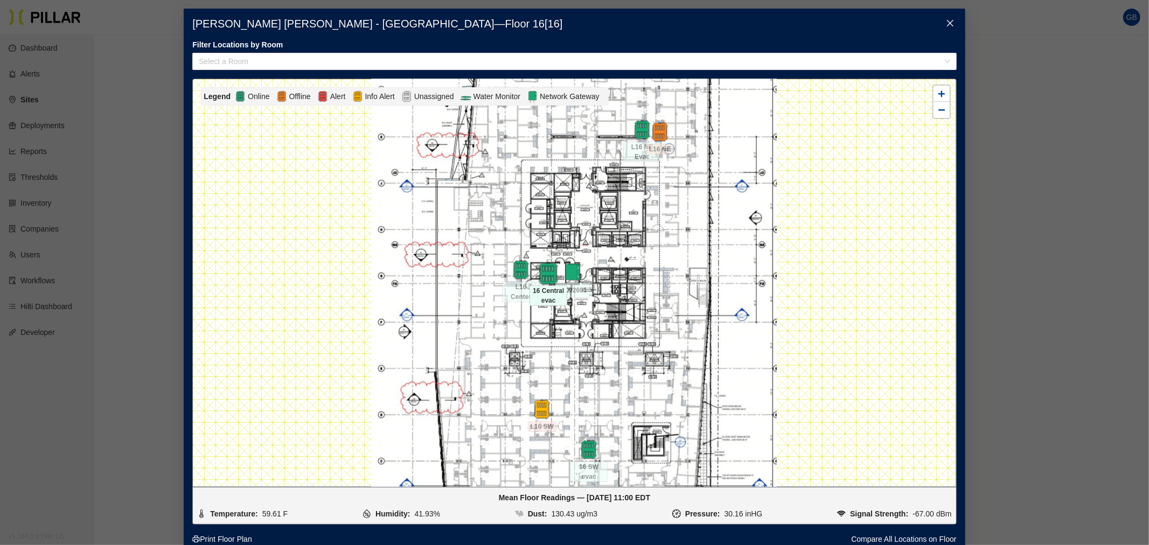
click at [542, 272] on img at bounding box center [548, 273] width 23 height 23
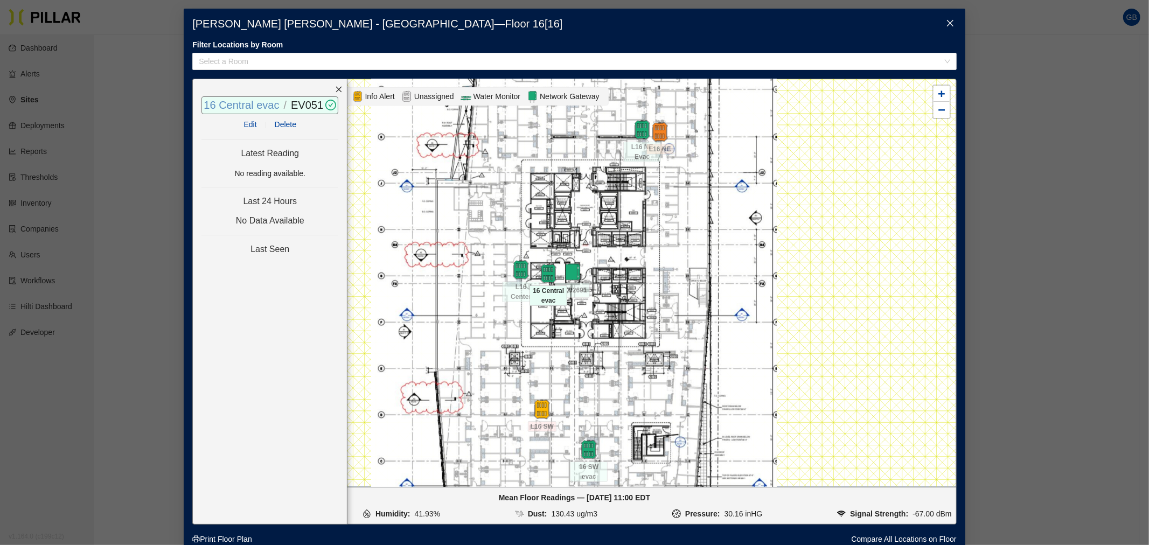
click at [235, 107] on link "16 Central evac" at bounding box center [241, 105] width 75 height 12
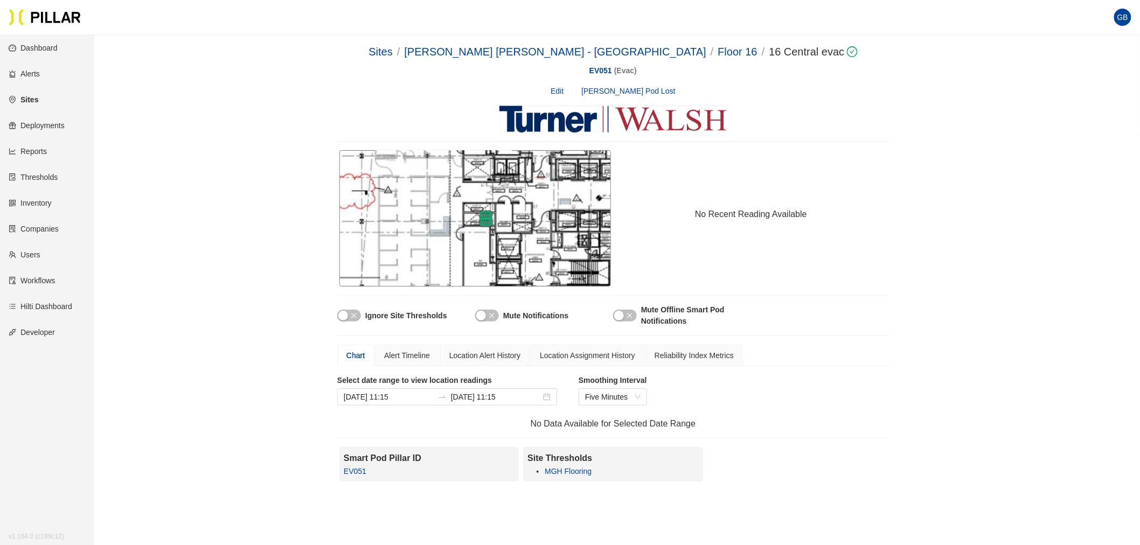
click at [564, 471] on link "MGH Flooring" at bounding box center [568, 471] width 47 height 9
click at [28, 175] on link "Thresholds" at bounding box center [33, 177] width 49 height 9
click at [31, 99] on link "Sites" at bounding box center [24, 99] width 30 height 9
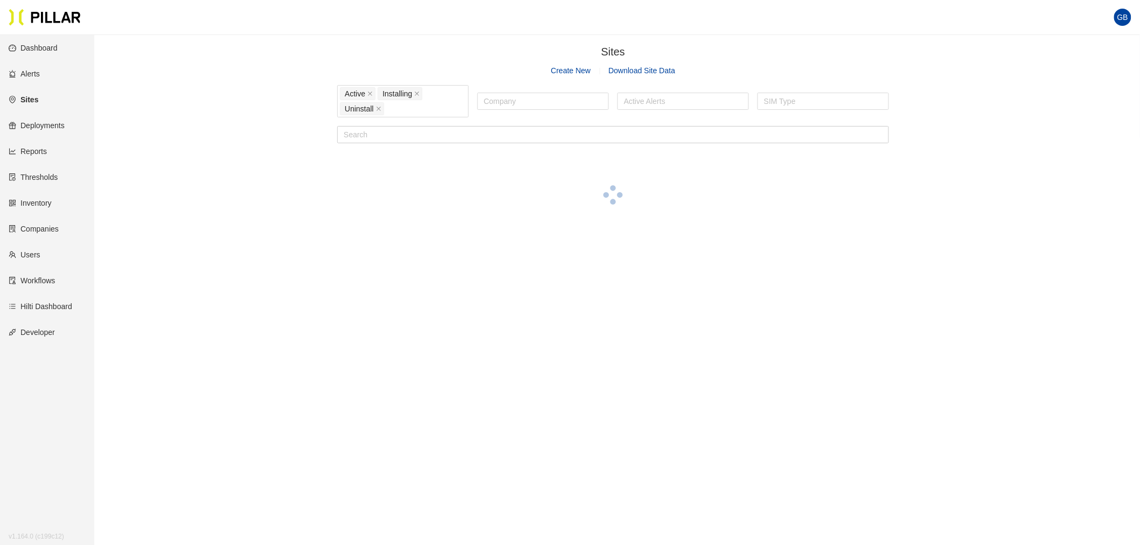
click at [27, 98] on link "Sites" at bounding box center [24, 99] width 30 height 9
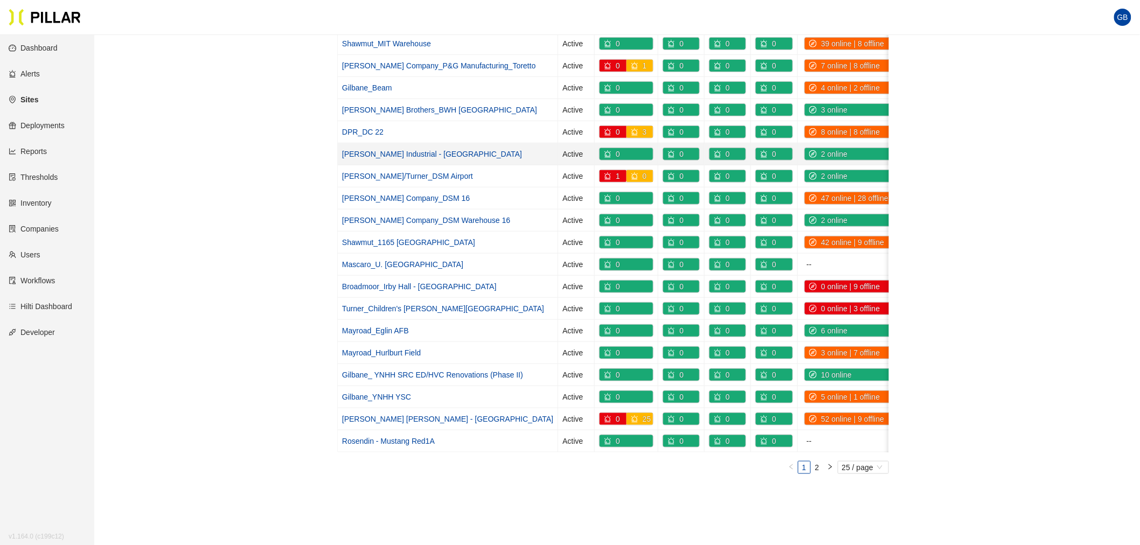
scroll to position [299, 0]
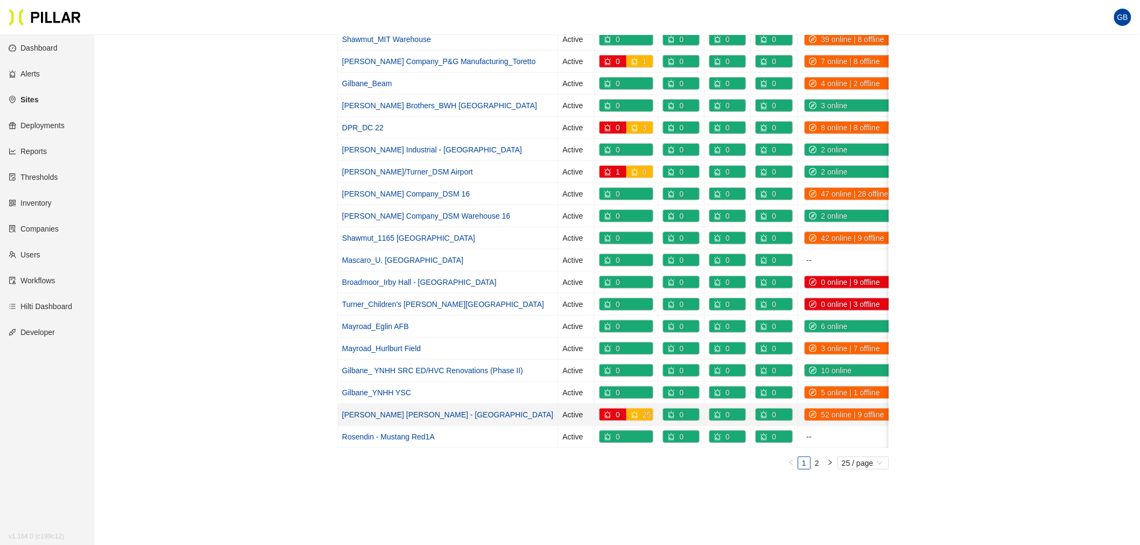
click at [359, 419] on link "[PERSON_NAME] [PERSON_NAME] - [GEOGRAPHIC_DATA]" at bounding box center [447, 415] width 211 height 9
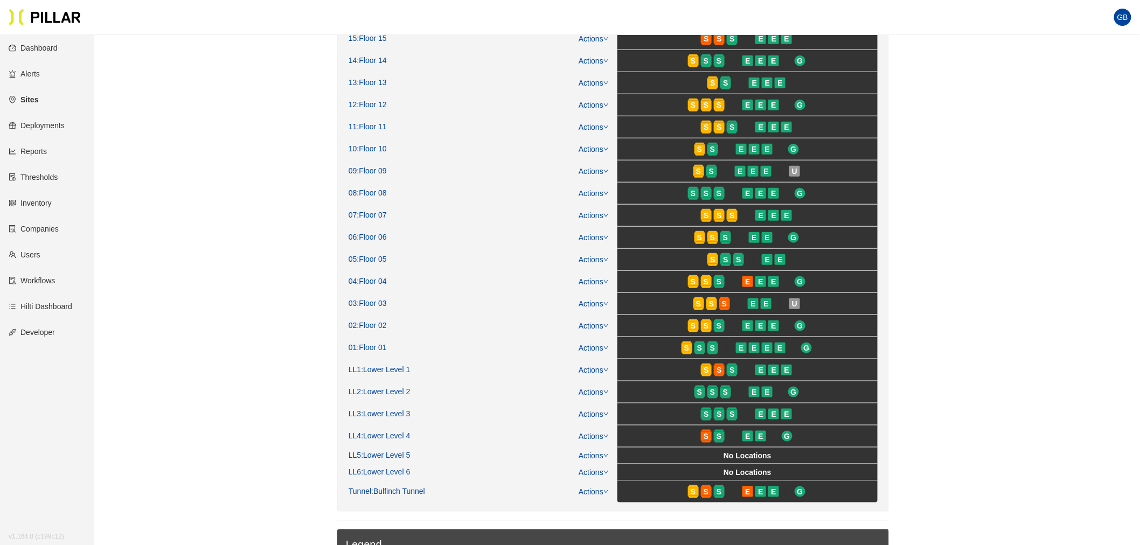
scroll to position [84, 0]
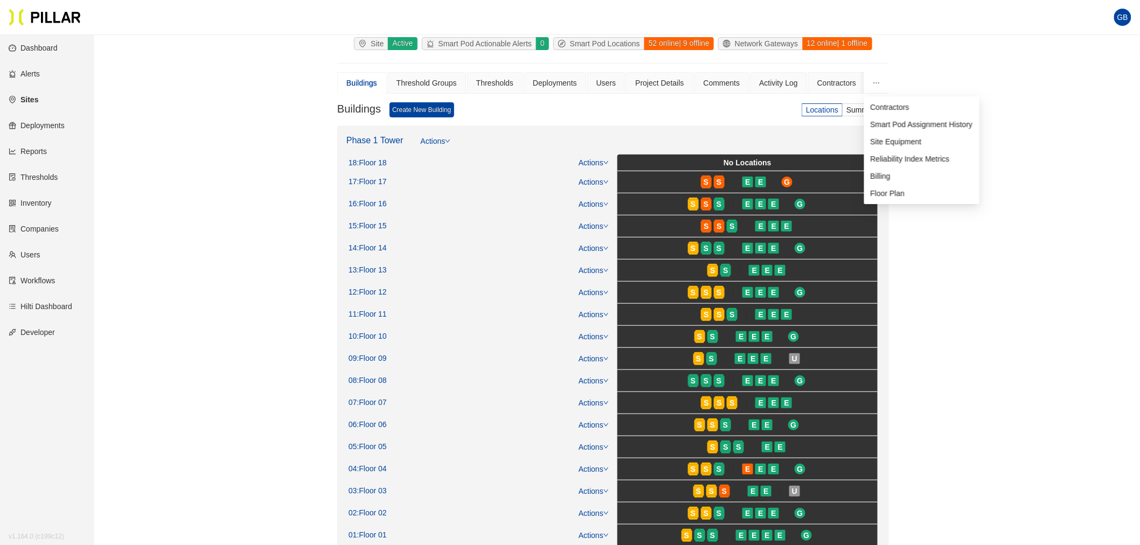
click at [871, 84] on button "button" at bounding box center [876, 83] width 25 height 22
click at [607, 79] on div "Users" at bounding box center [606, 83] width 20 height 12
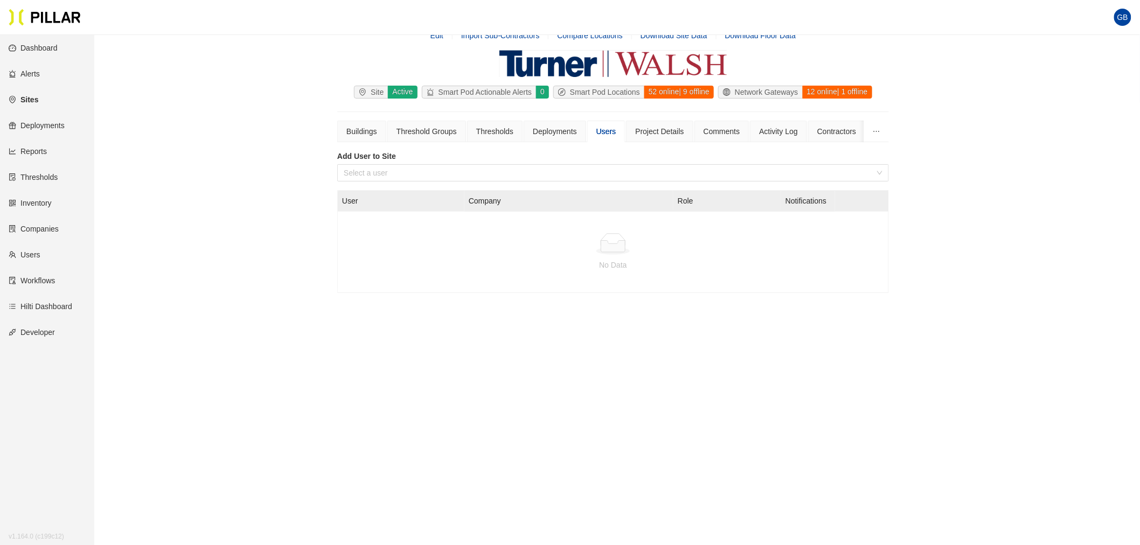
scroll to position [84, 0]
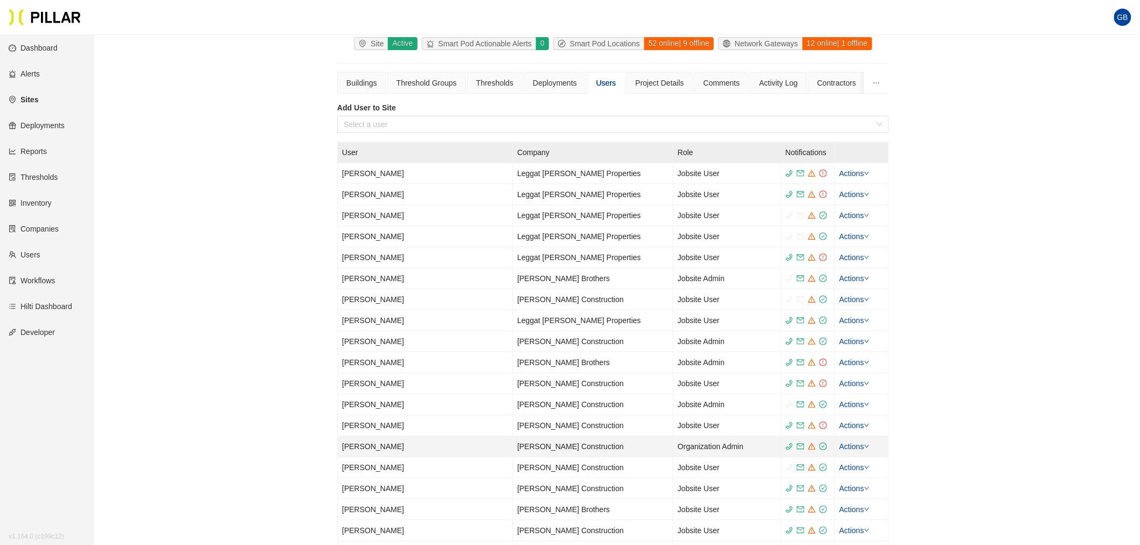
click at [366, 449] on td "[PERSON_NAME]" at bounding box center [425, 446] width 175 height 21
click at [870, 449] on icon "down" at bounding box center [866, 446] width 5 height 5
click at [988, 359] on div "Sites / [PERSON_NAME] [PERSON_NAME] - Mass General Hospital / Edit Import Sub-C…" at bounding box center [613, 511] width 985 height 1103
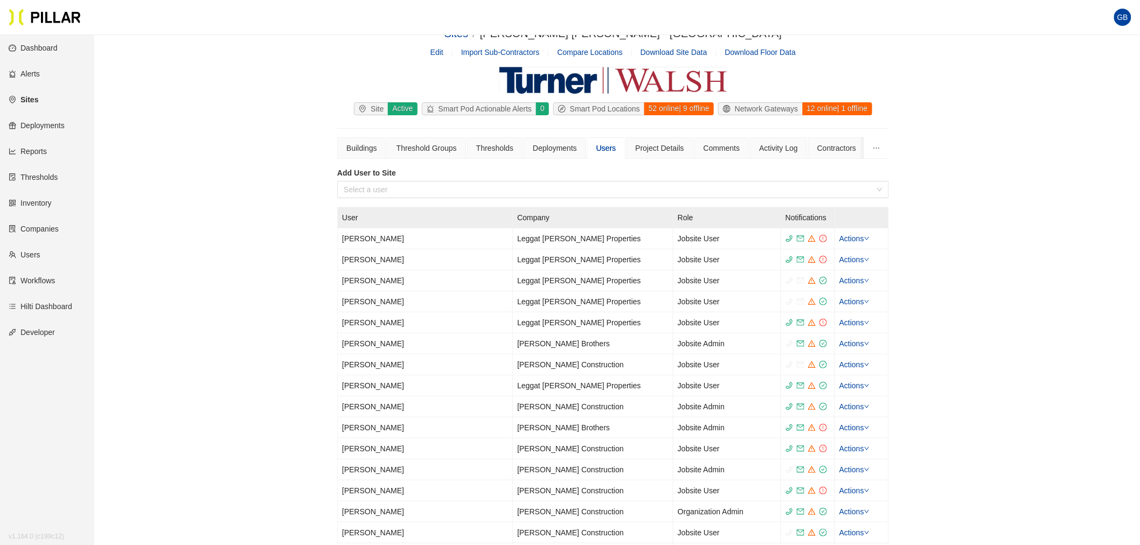
scroll to position [0, 0]
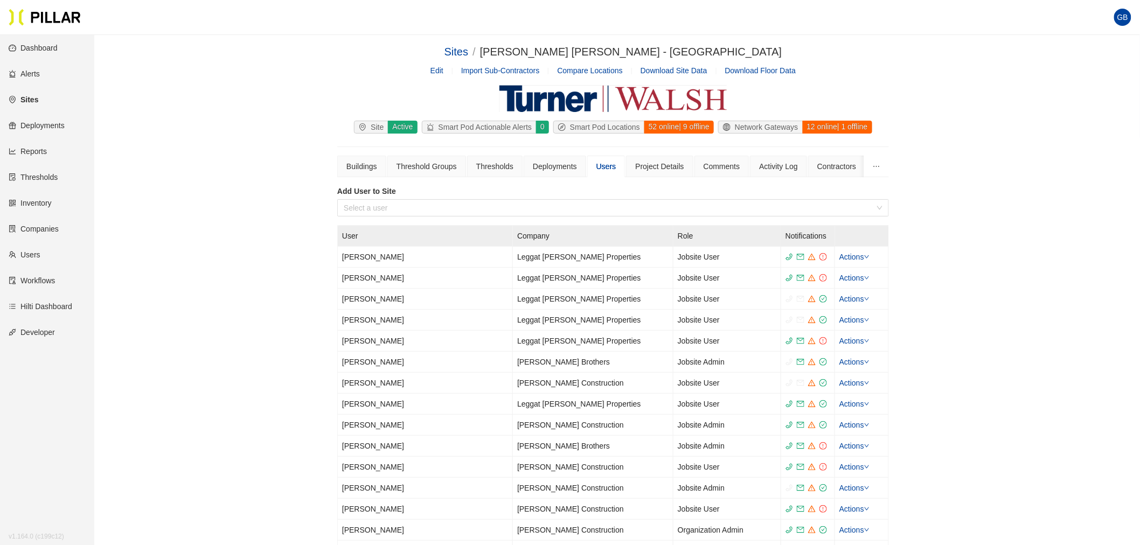
click at [372, 212] on input "search" at bounding box center [609, 208] width 531 height 16
click at [38, 99] on link "Sites" at bounding box center [24, 99] width 30 height 9
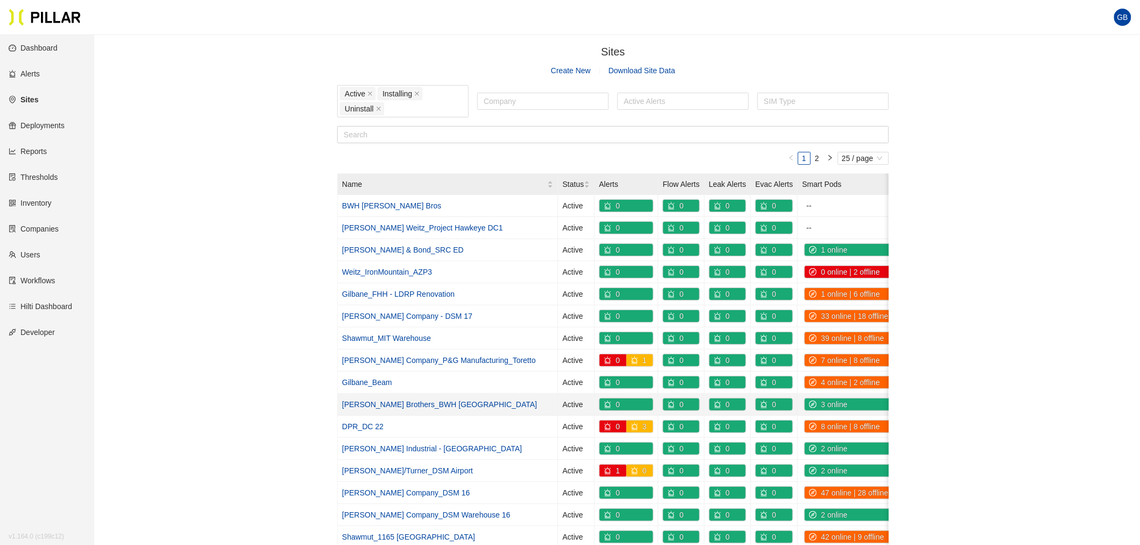
click at [418, 406] on link "[PERSON_NAME] Brothers_BWH [GEOGRAPHIC_DATA]" at bounding box center [439, 404] width 195 height 9
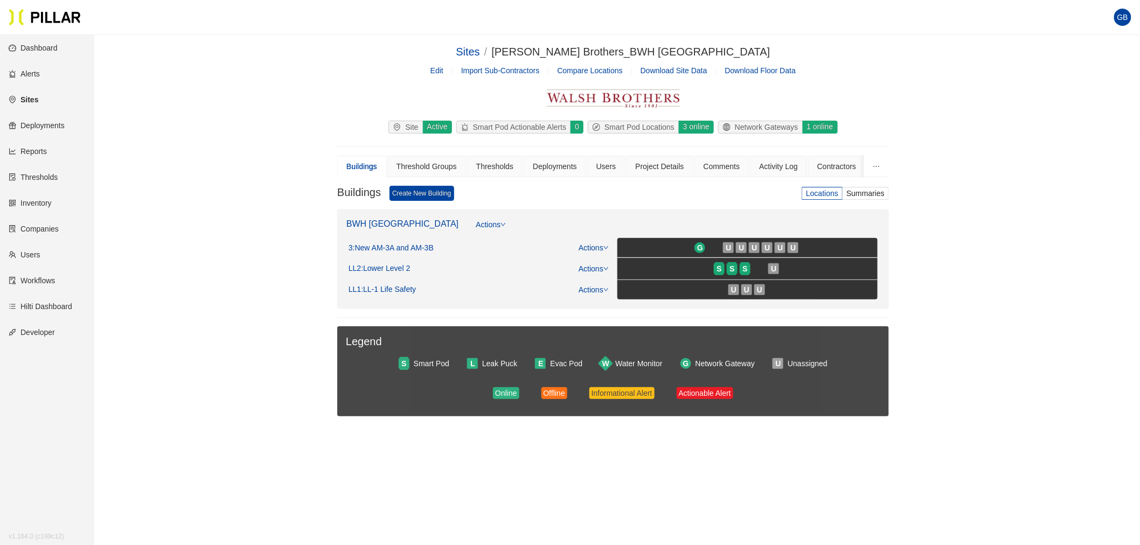
click at [35, 251] on link "Users" at bounding box center [25, 255] width 32 height 9
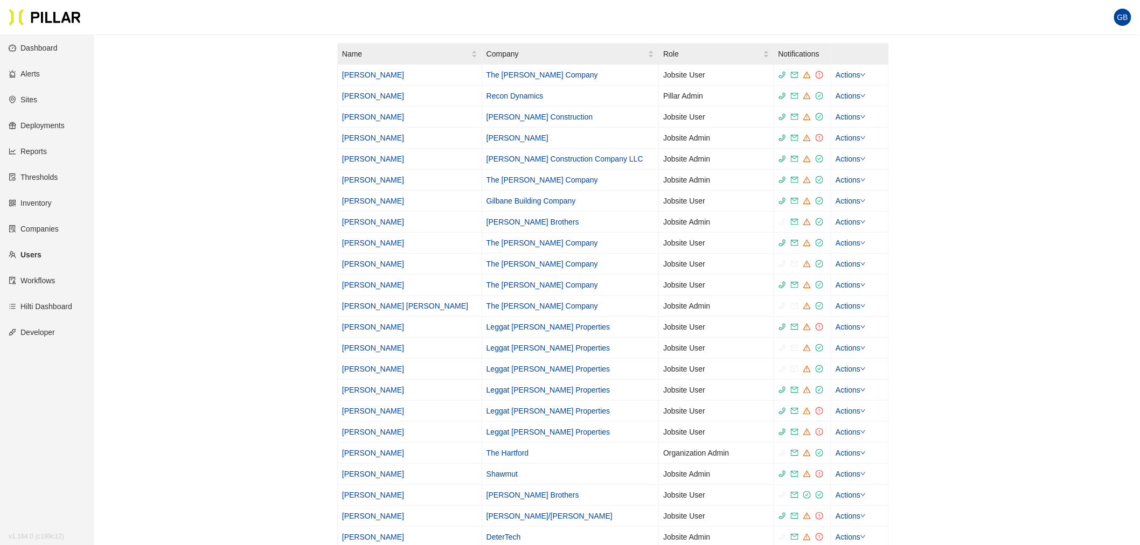
scroll to position [120, 0]
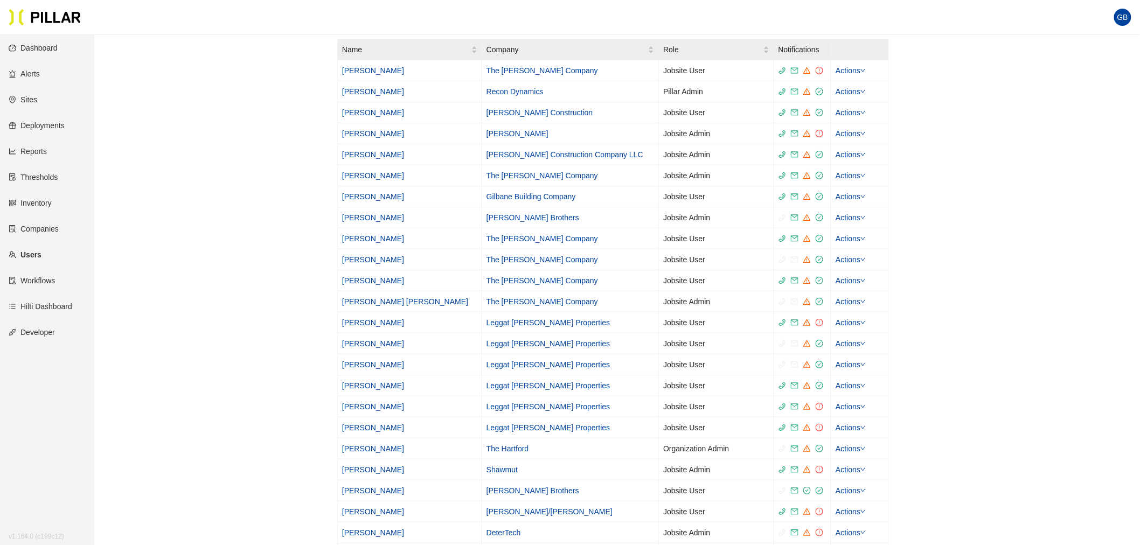
click at [28, 255] on link "Users" at bounding box center [25, 255] width 33 height 9
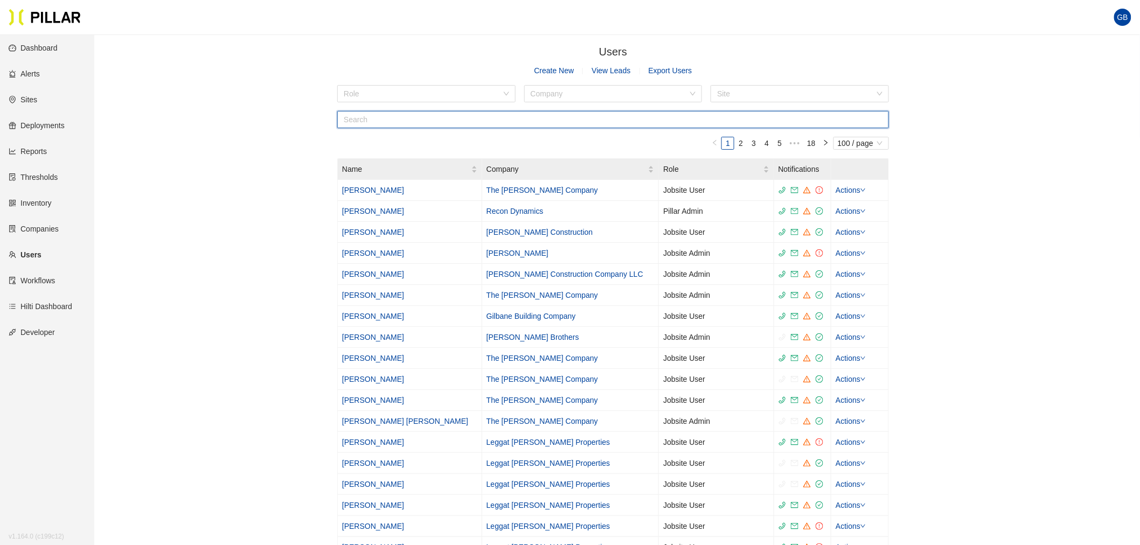
click at [390, 126] on input "text" at bounding box center [613, 119] width 552 height 17
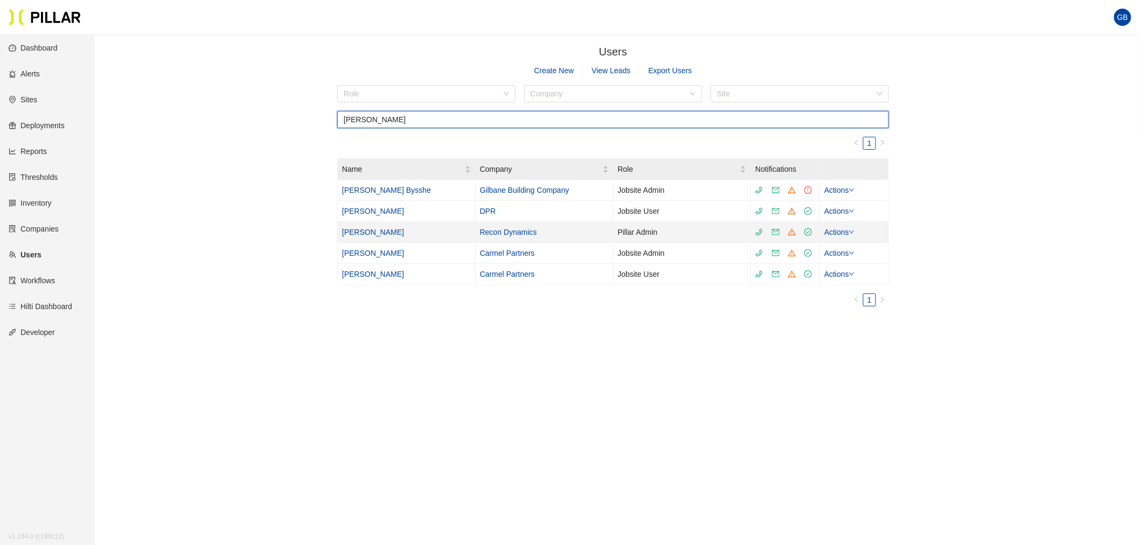
type input "[PERSON_NAME]"
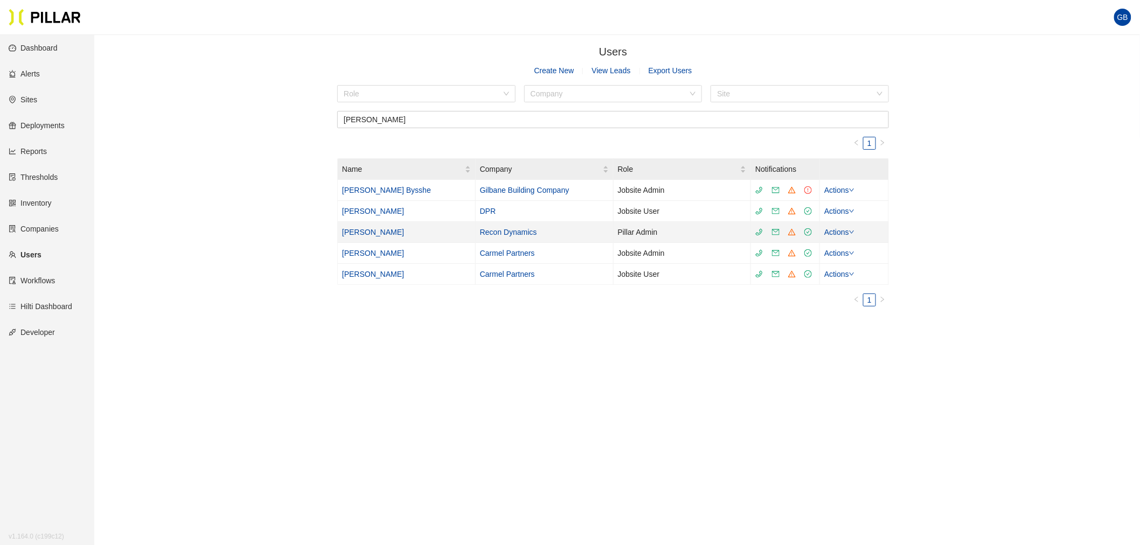
click at [381, 236] on td "[PERSON_NAME]" at bounding box center [407, 232] width 138 height 21
click at [363, 232] on link "[PERSON_NAME]" at bounding box center [373, 232] width 62 height 9
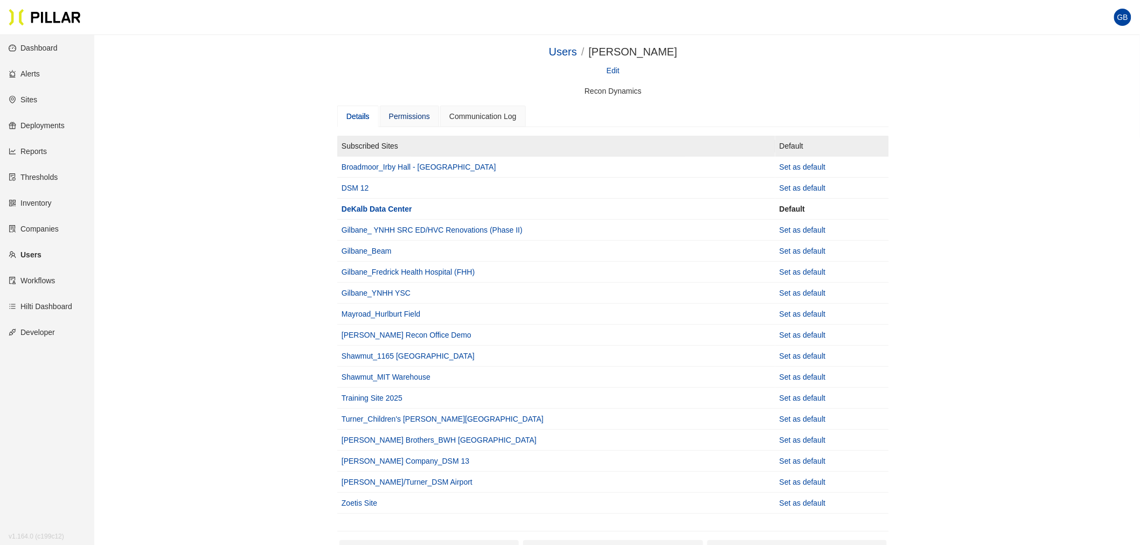
click at [414, 111] on div "Permissions" at bounding box center [409, 116] width 41 height 12
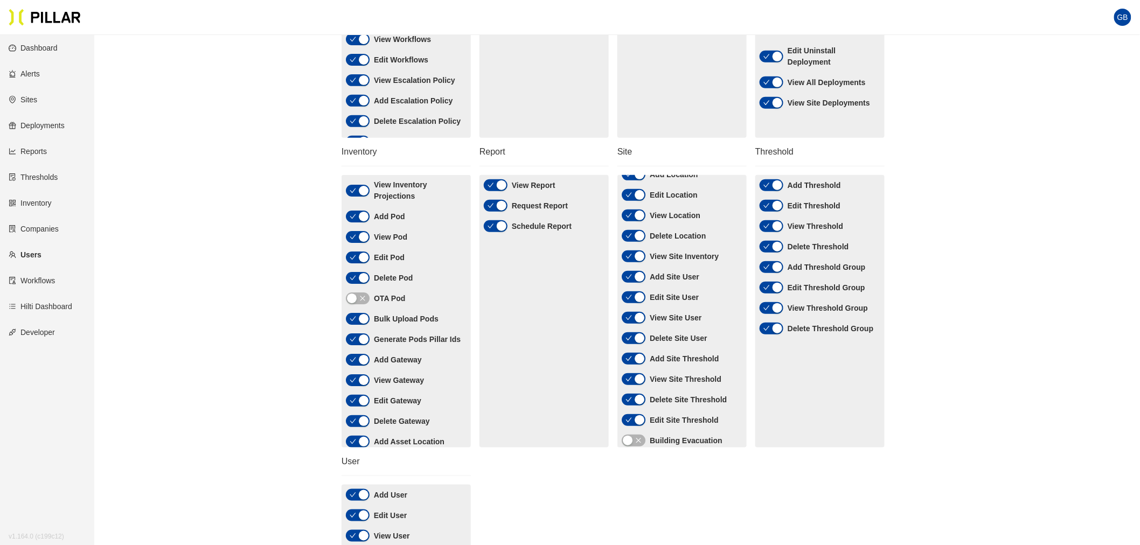
scroll to position [227, 0]
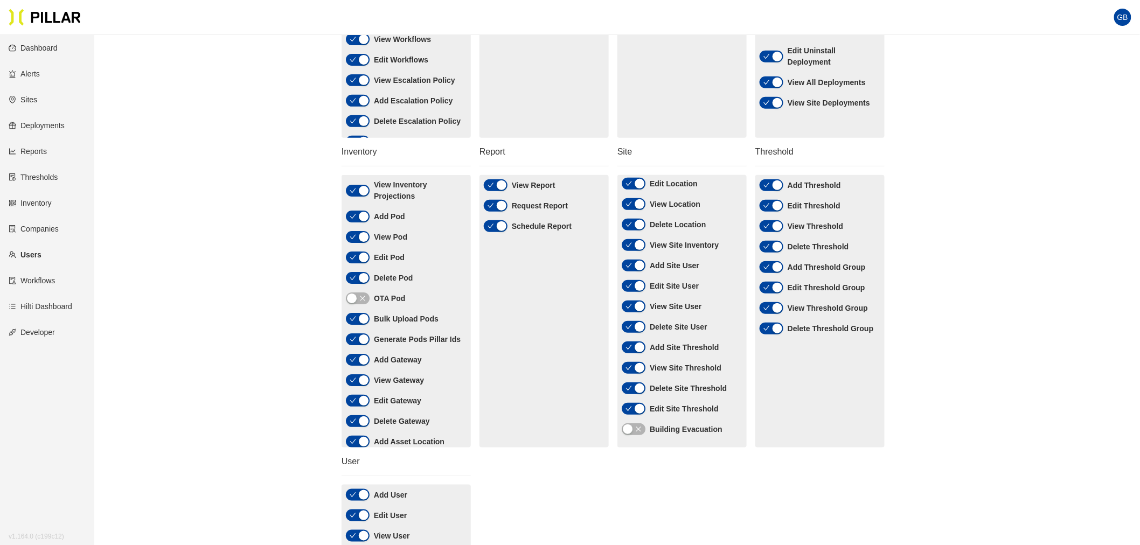
click at [637, 427] on icon "close" at bounding box center [638, 429] width 5 height 5
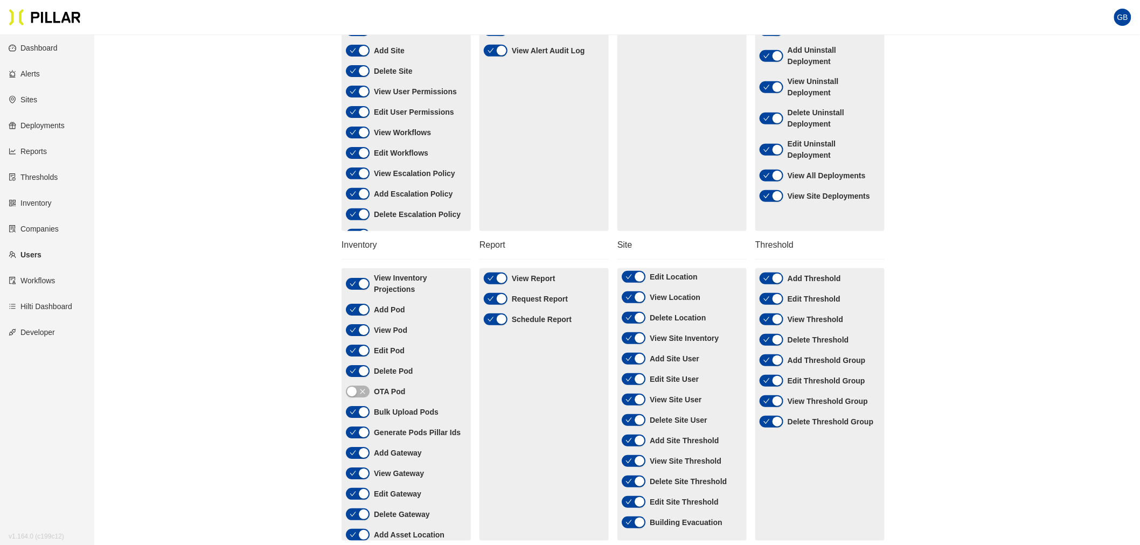
scroll to position [0, 0]
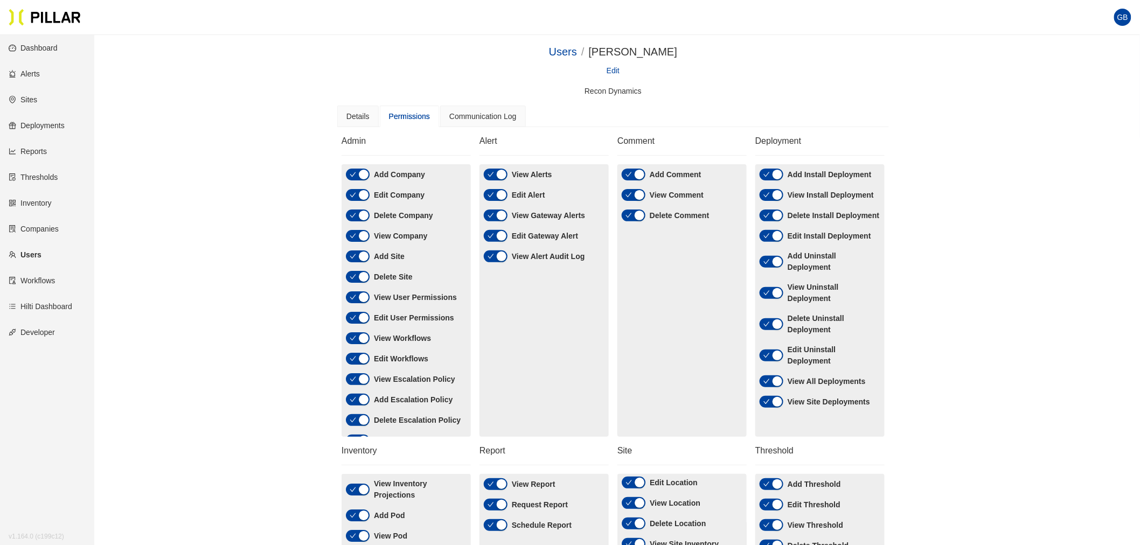
click at [36, 100] on link "Sites" at bounding box center [23, 99] width 29 height 9
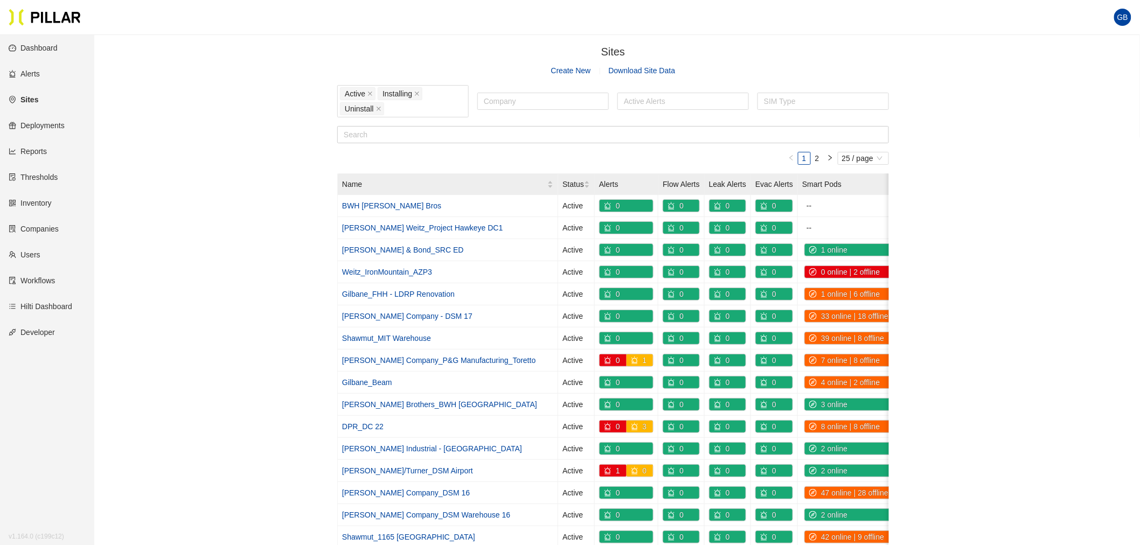
click at [32, 99] on link "Sites" at bounding box center [24, 99] width 30 height 9
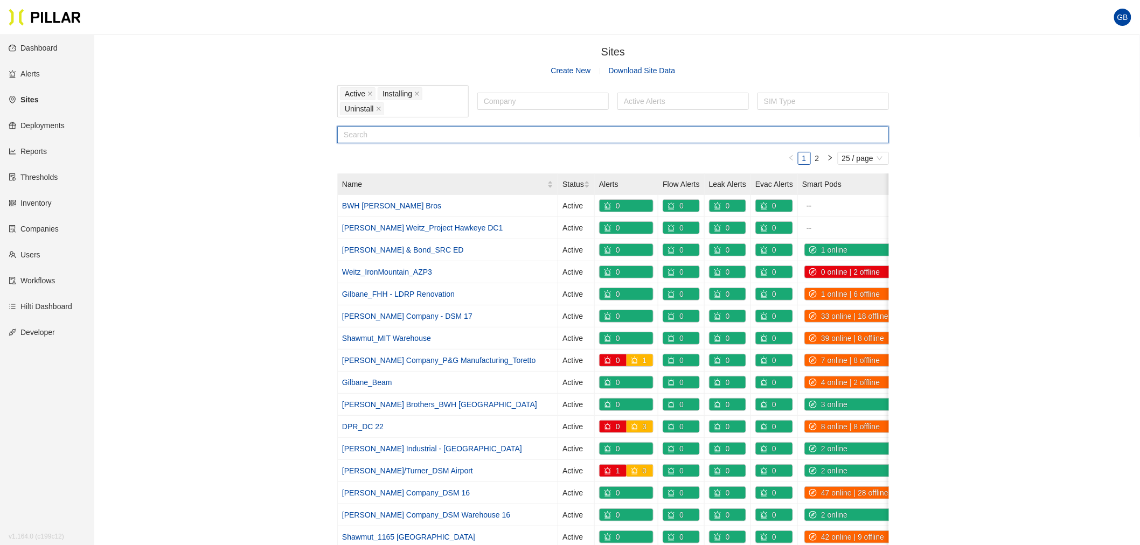
click at [361, 133] on input "text" at bounding box center [613, 134] width 552 height 17
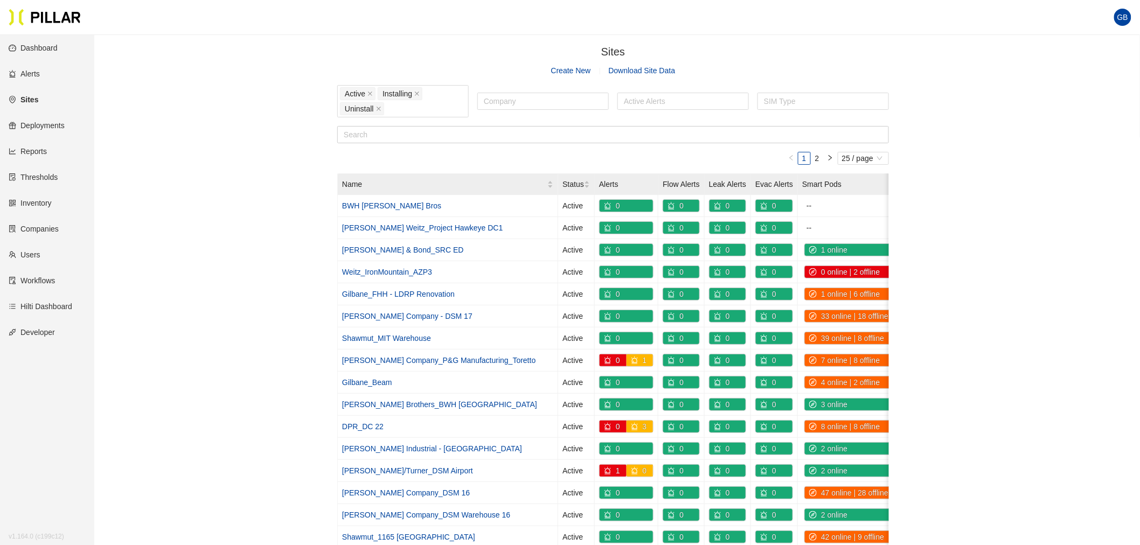
click at [30, 95] on link "Sites" at bounding box center [24, 99] width 30 height 9
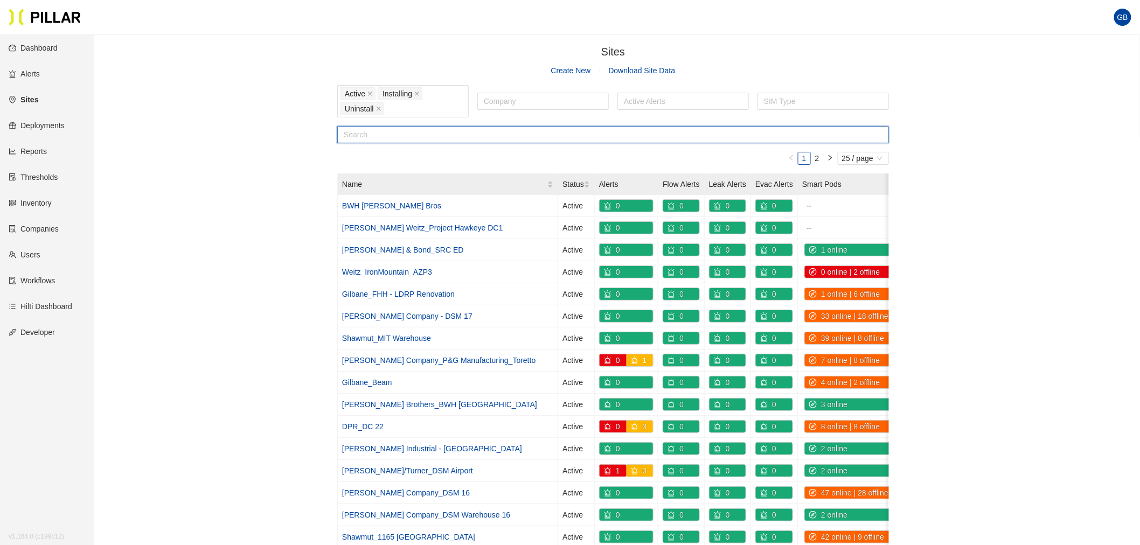
click at [383, 140] on input "text" at bounding box center [613, 134] width 552 height 17
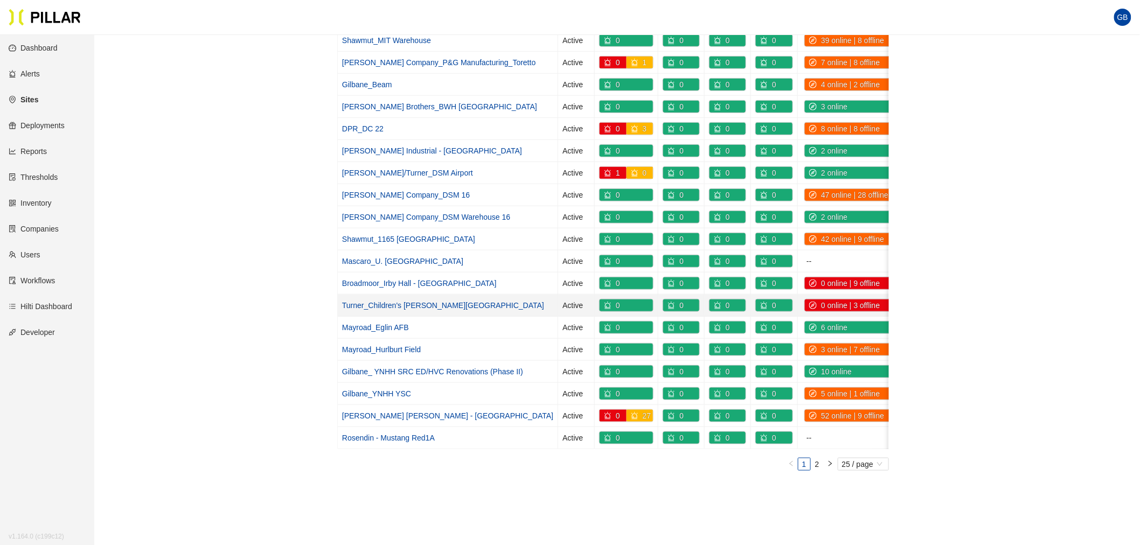
scroll to position [299, 0]
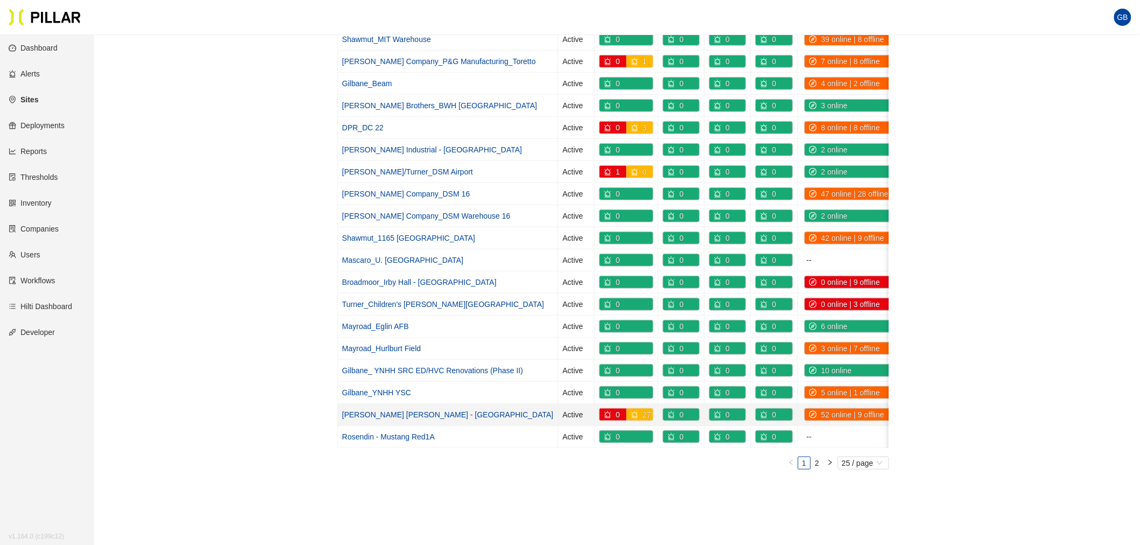
click at [433, 416] on link "[PERSON_NAME] [PERSON_NAME] - [GEOGRAPHIC_DATA]" at bounding box center [447, 415] width 211 height 9
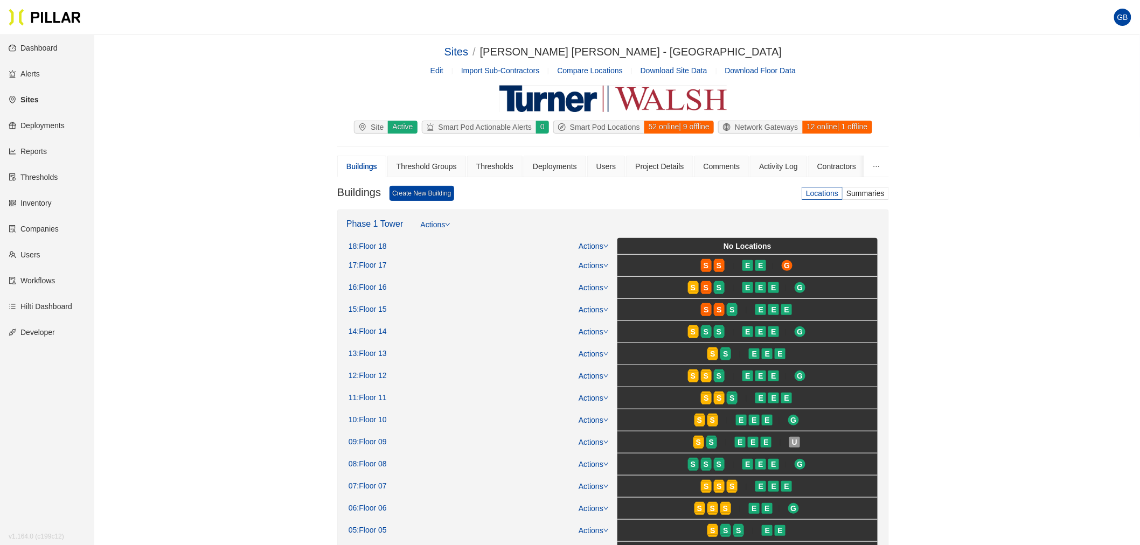
click at [27, 255] on link "Users" at bounding box center [25, 255] width 32 height 9
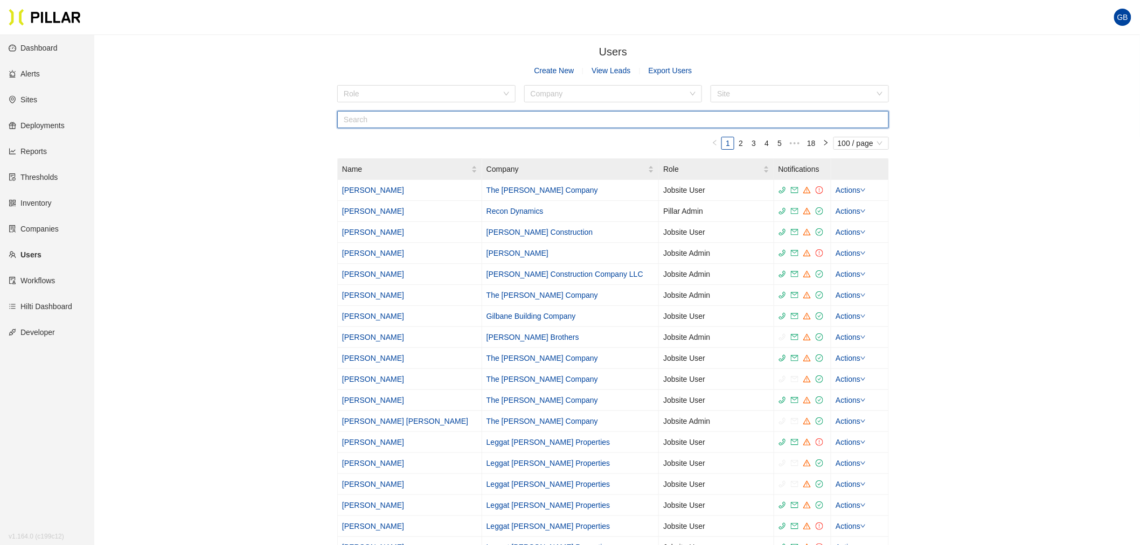
click at [363, 114] on input "text" at bounding box center [613, 119] width 552 height 17
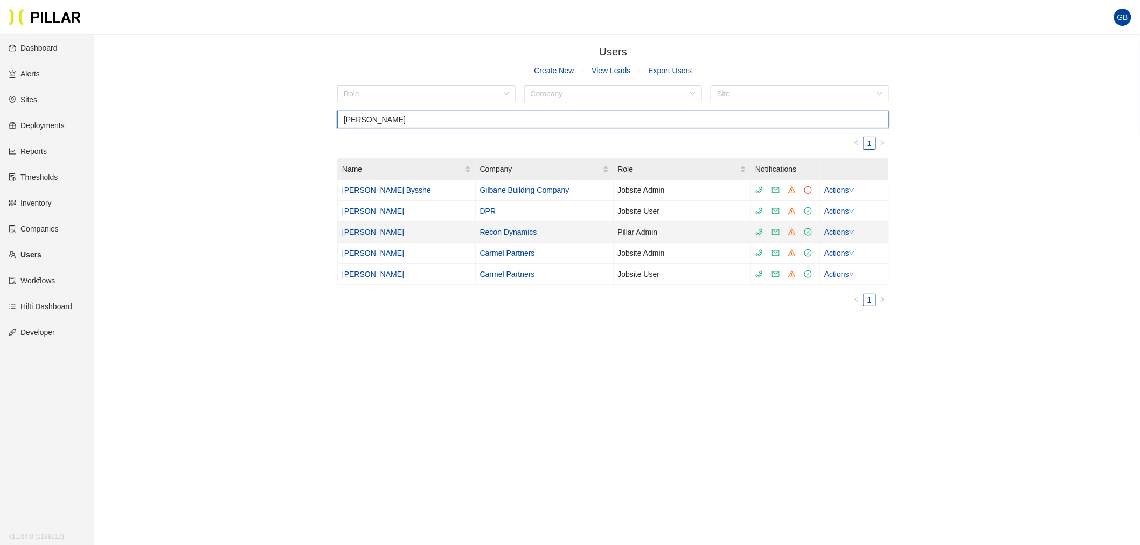
type input "[PERSON_NAME]"
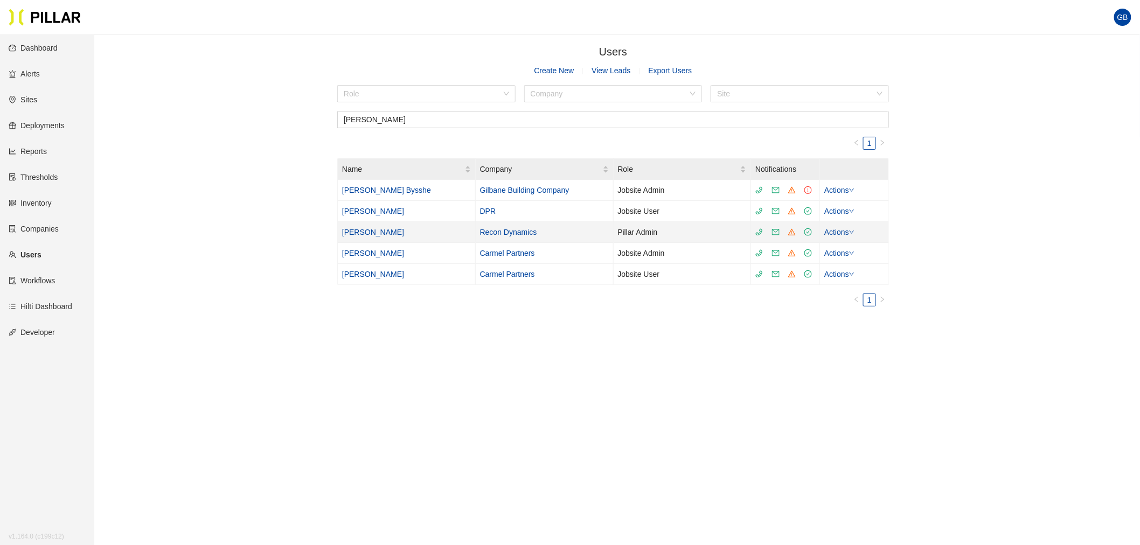
click at [389, 229] on td "[PERSON_NAME]" at bounding box center [407, 232] width 138 height 21
click at [357, 235] on link "[PERSON_NAME]" at bounding box center [373, 232] width 62 height 9
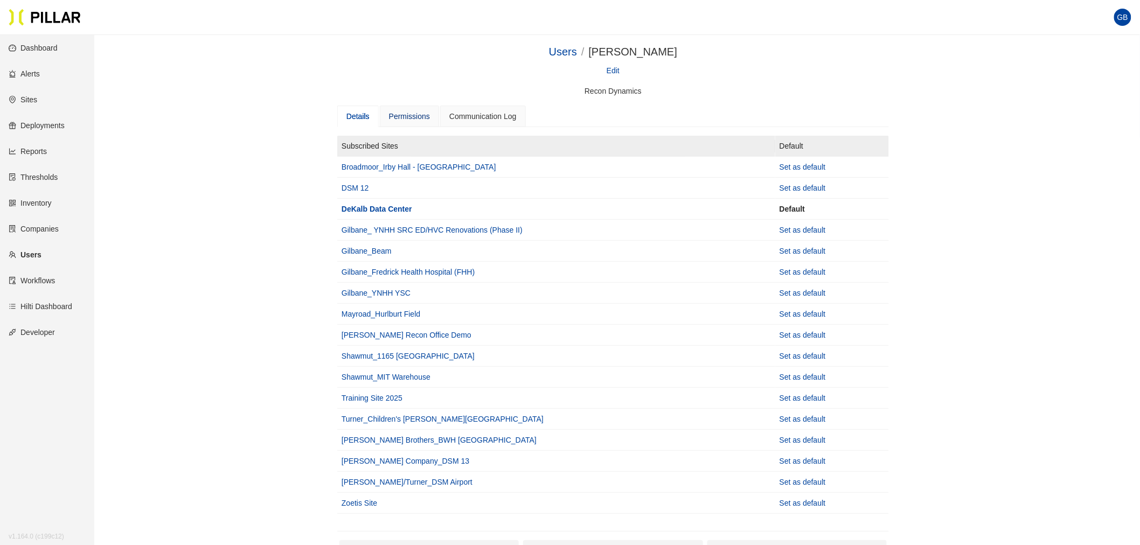
click at [408, 119] on div "Permissions" at bounding box center [409, 116] width 41 height 12
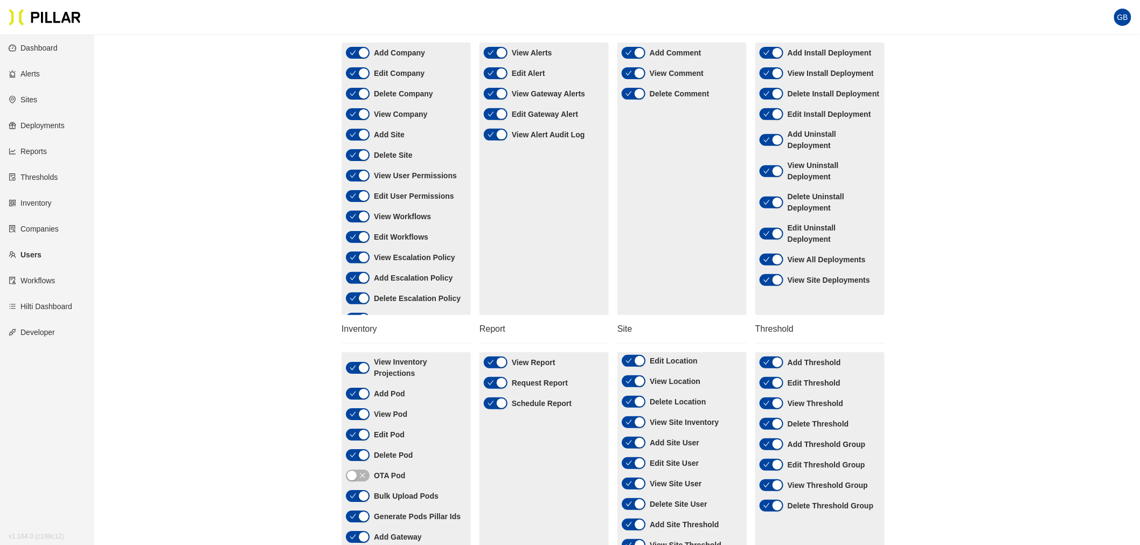
scroll to position [60, 0]
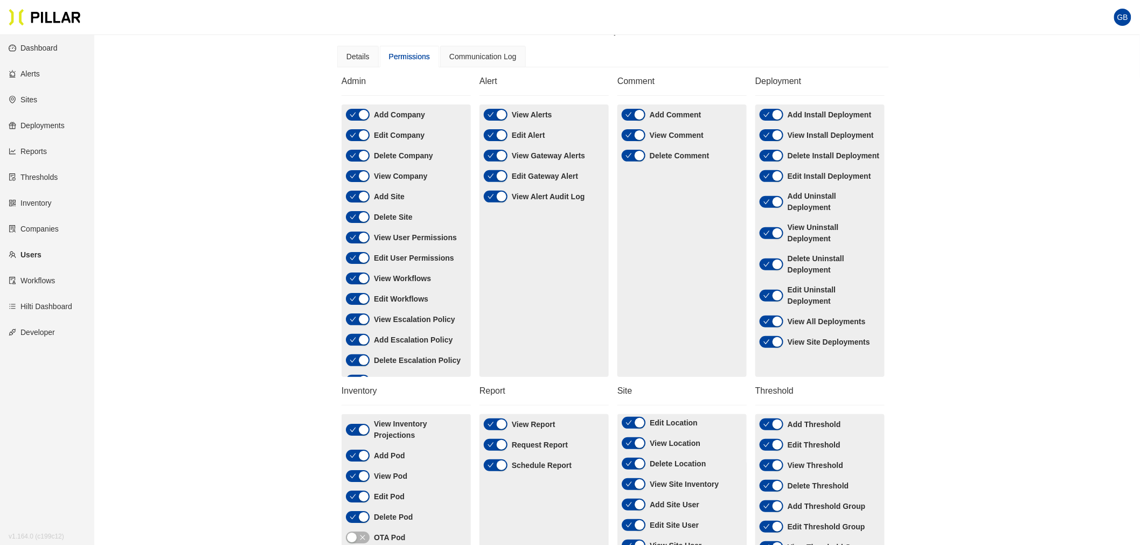
click at [35, 99] on link "Sites" at bounding box center [23, 99] width 29 height 9
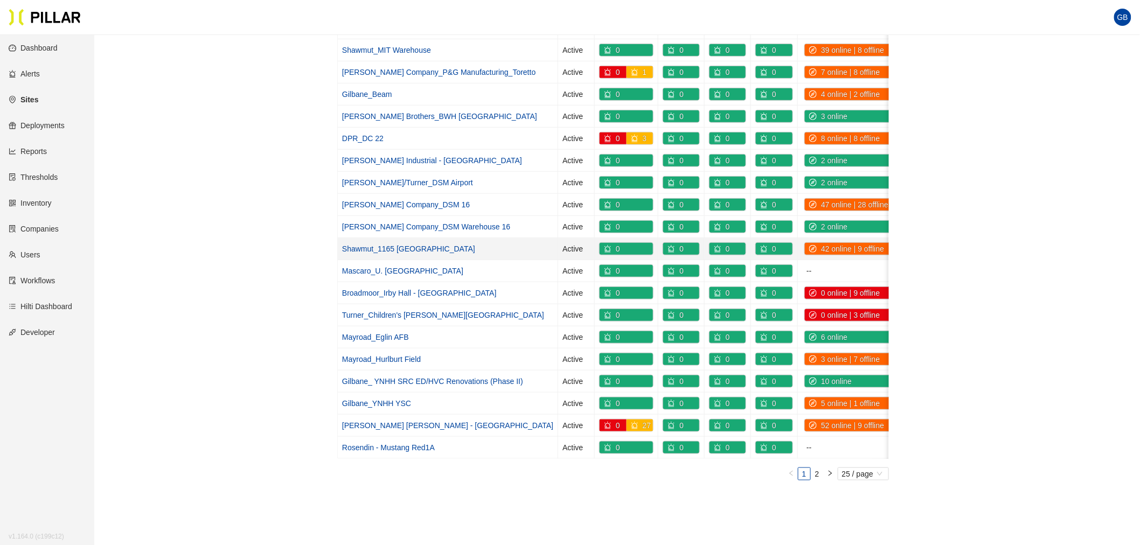
scroll to position [298, 0]
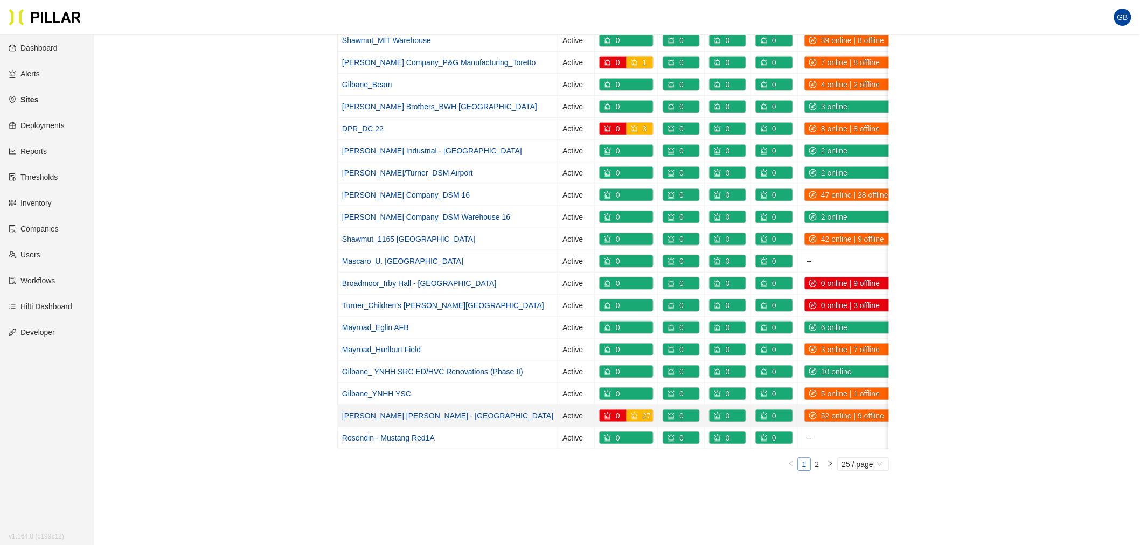
click at [417, 419] on link "[PERSON_NAME] [PERSON_NAME] - [GEOGRAPHIC_DATA]" at bounding box center [447, 416] width 211 height 9
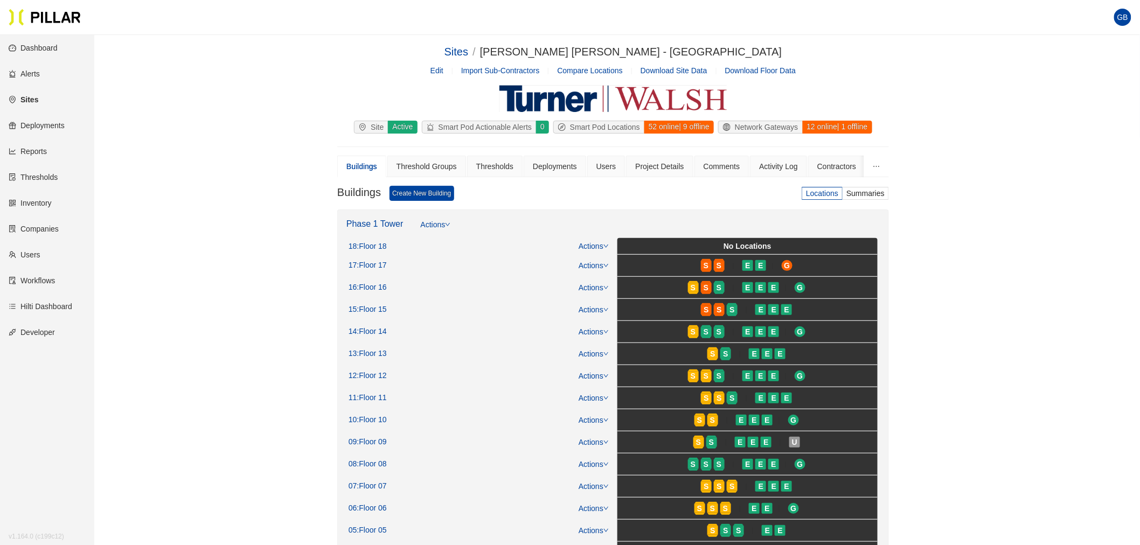
click at [1011, 293] on div "Sites / [PERSON_NAME] [PERSON_NAME] - Mass General Hospital / Edit Import Sub-C…" at bounding box center [613, 485] width 985 height 882
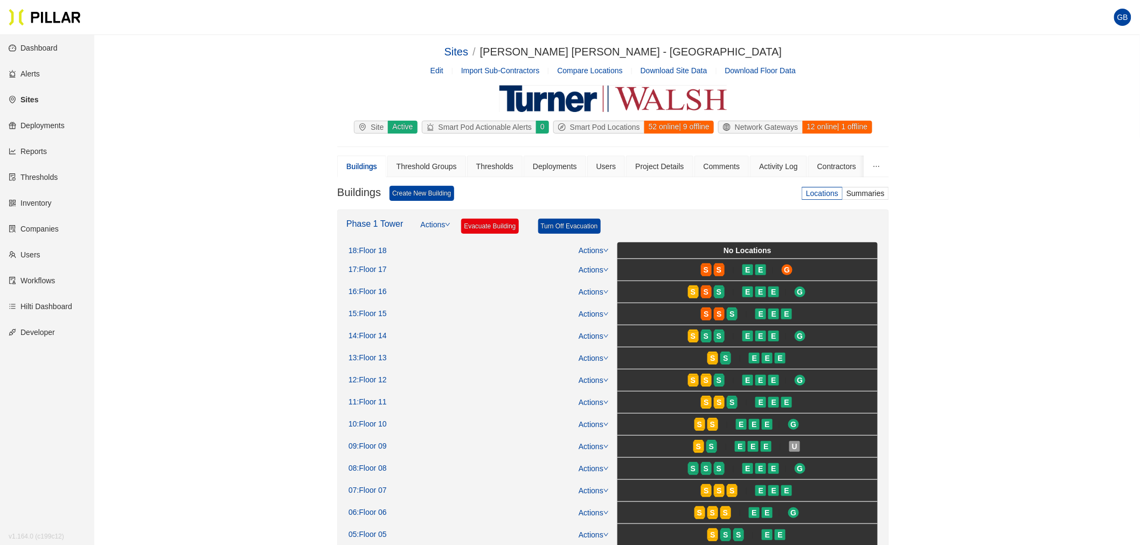
click at [216, 186] on div "Sites / [PERSON_NAME] [PERSON_NAME] - Mass General Hospital / Edit Import Sub-C…" at bounding box center [613, 487] width 985 height 886
click at [170, 110] on div "Sites / [PERSON_NAME] [PERSON_NAME] - Mass General Hospital / Edit Import Sub-C…" at bounding box center [613, 487] width 985 height 886
click at [30, 95] on link "Sites" at bounding box center [24, 99] width 30 height 9
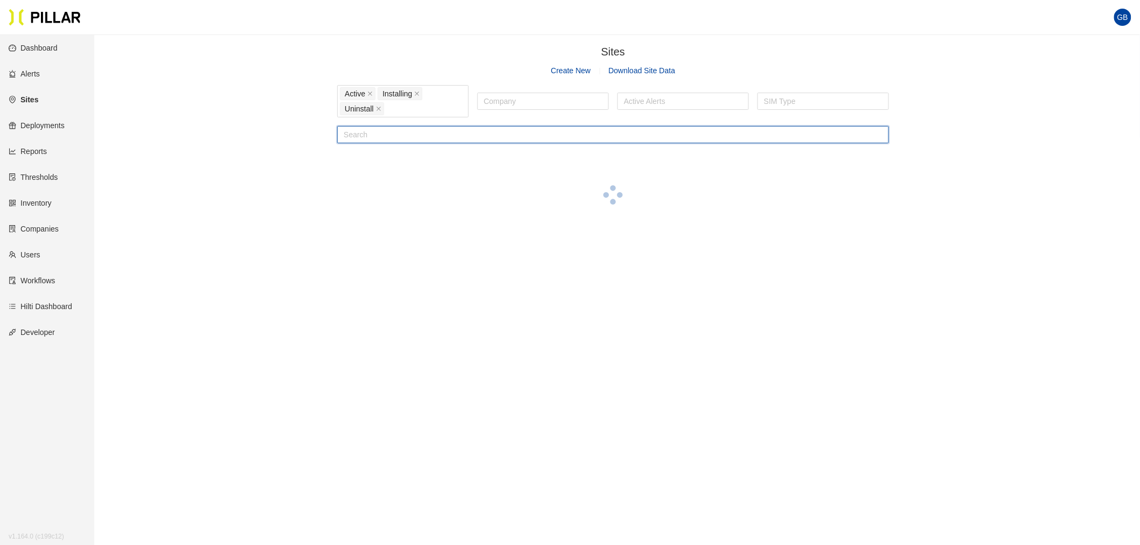
click at [379, 131] on input "text" at bounding box center [613, 134] width 552 height 17
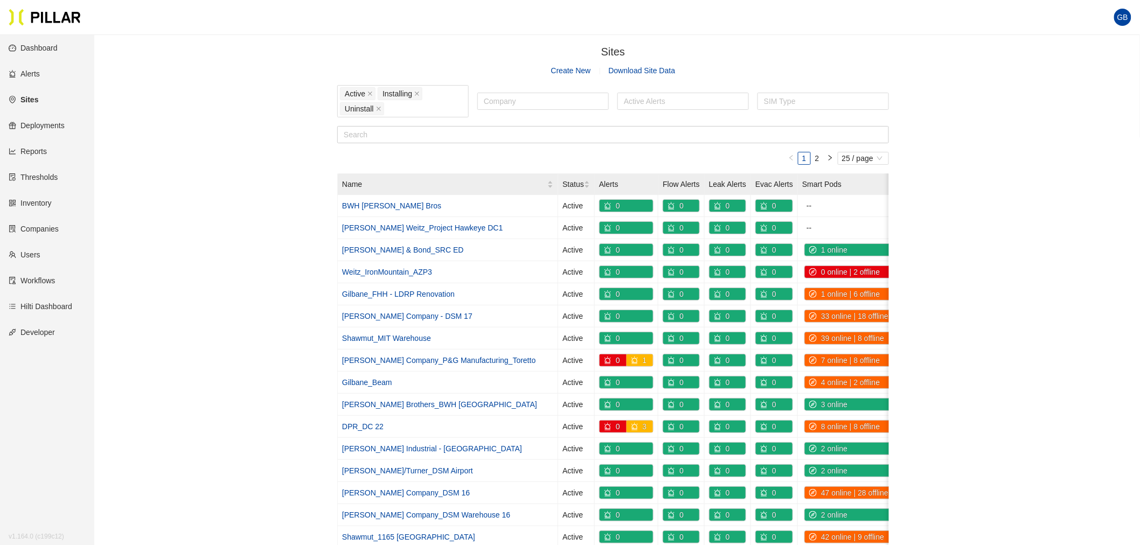
click at [238, 209] on div "Sites / Create New Download Site Data Active Installing Uninstall Company Activ…" at bounding box center [613, 411] width 985 height 734
